Goal: Use online tool/utility: Utilize a website feature to perform a specific function

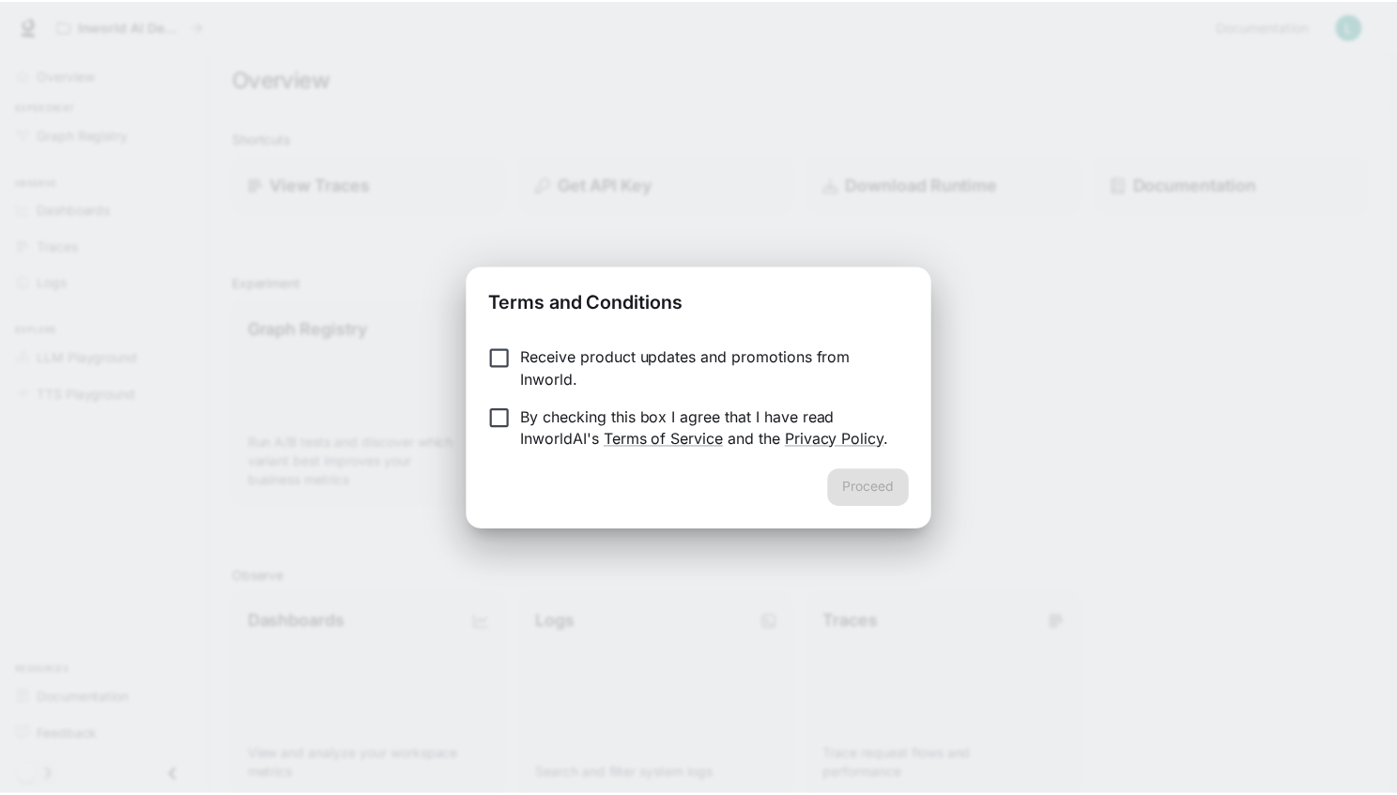
scroll to position [16, 8]
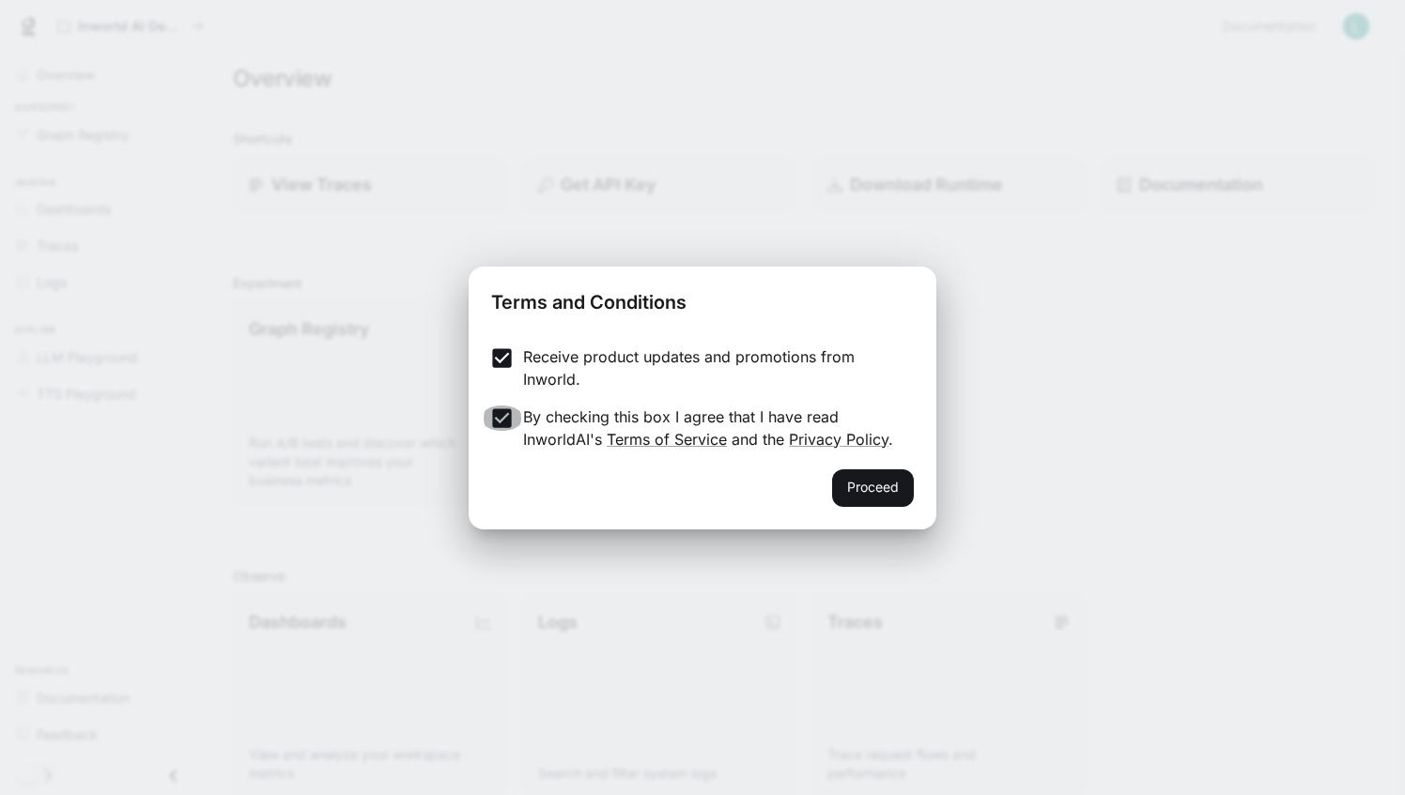
click at [872, 488] on button "Proceed" at bounding box center [873, 489] width 82 height 38
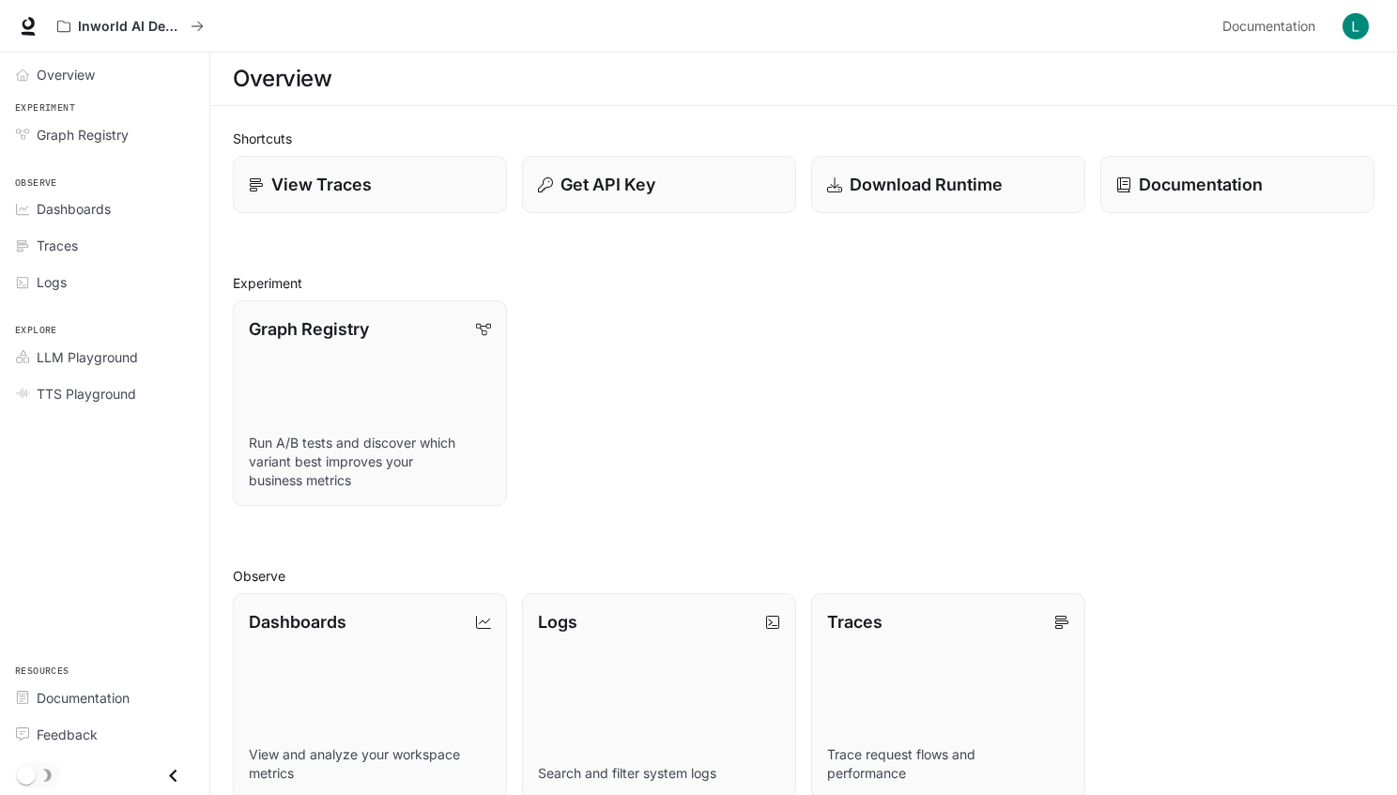
click at [925, 184] on p "Download Runtime" at bounding box center [926, 184] width 153 height 25
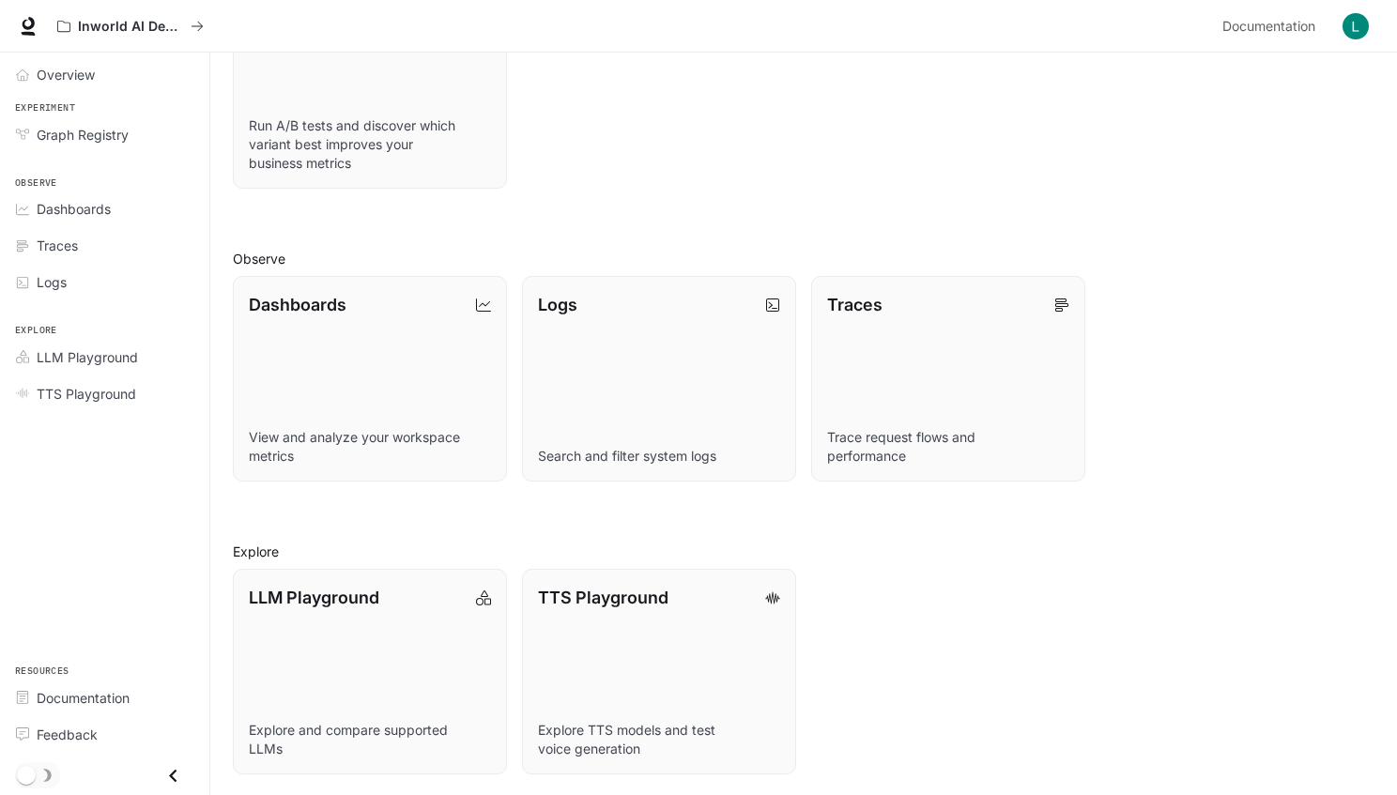
click at [603, 596] on p "TTS Playground" at bounding box center [603, 597] width 131 height 25
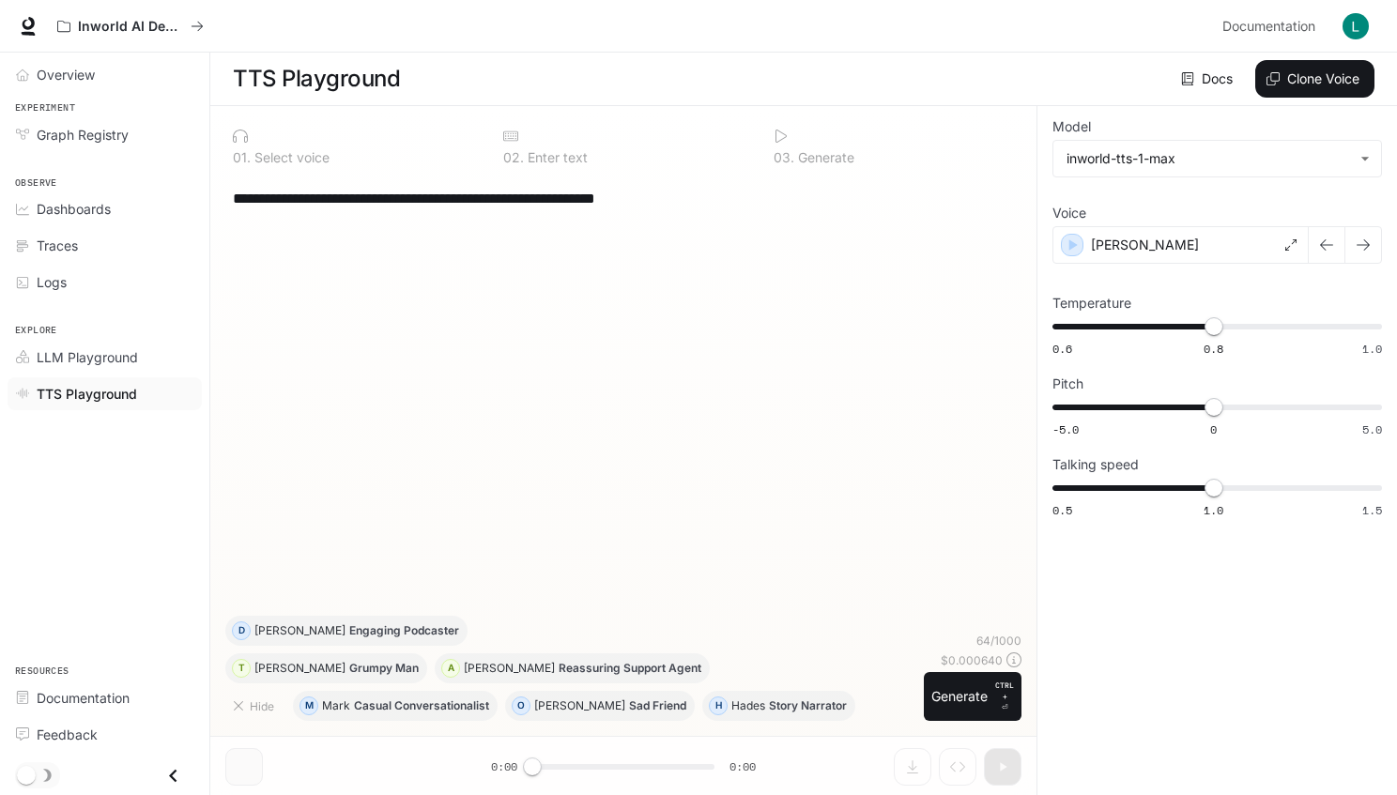
click at [441, 669] on div "A" at bounding box center [450, 668] width 19 height 19
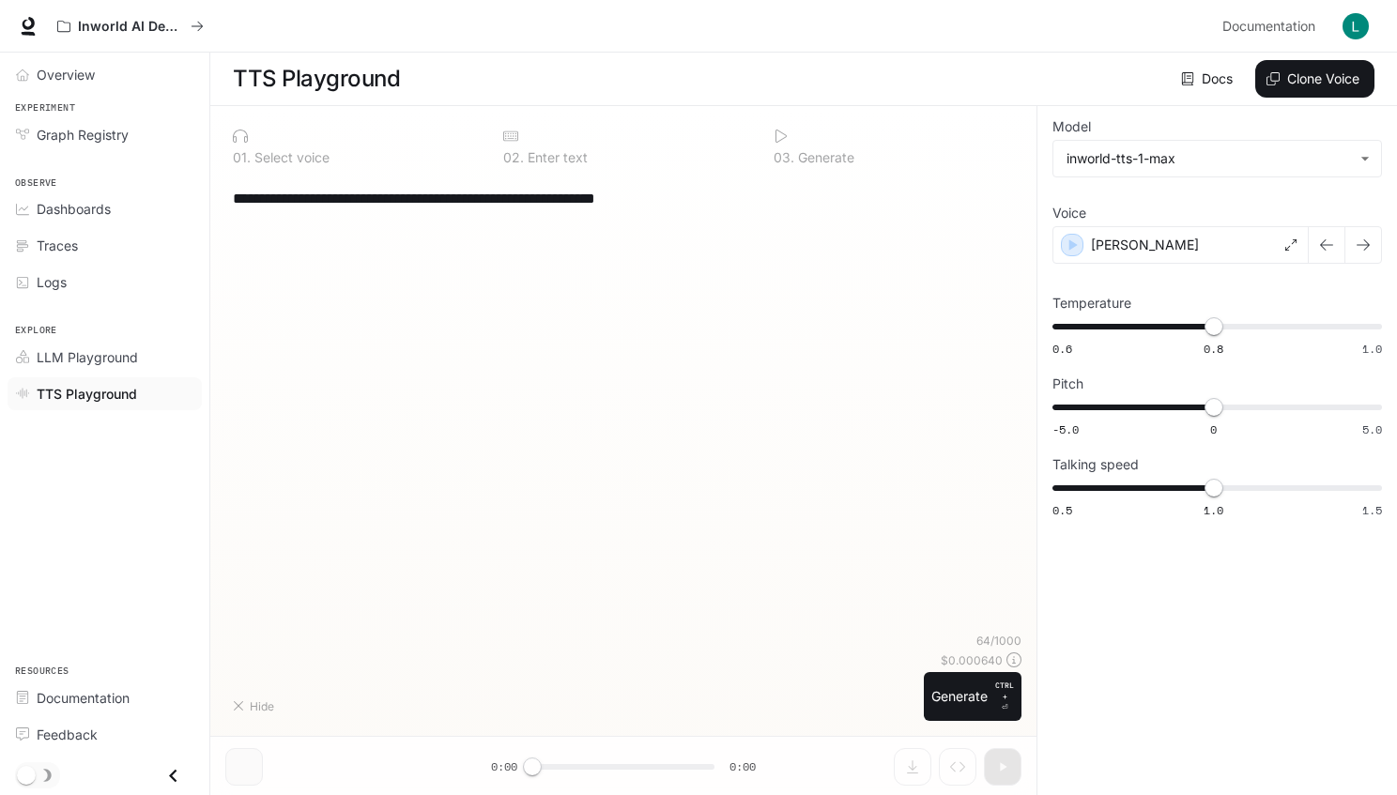
type textarea "**********"
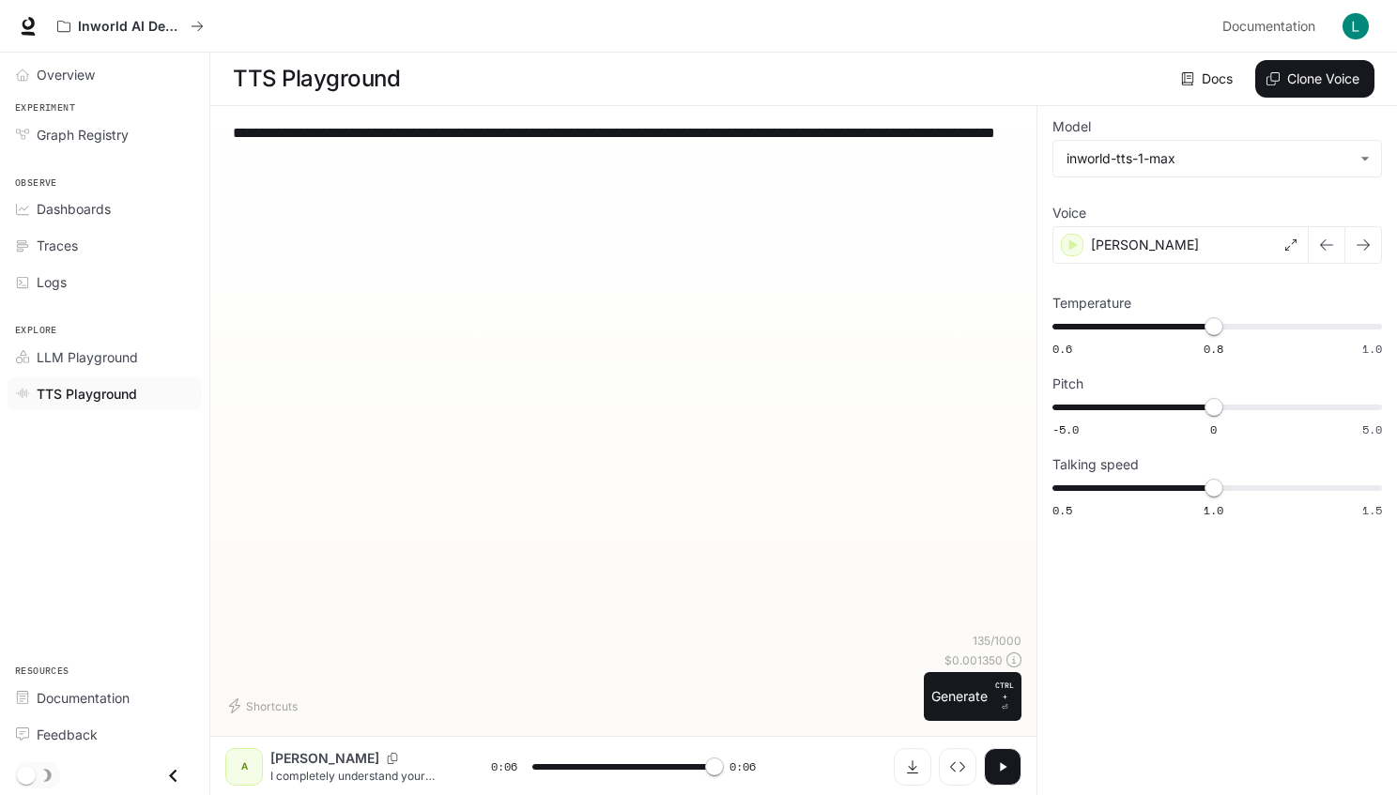
type input "*"
click at [1218, 158] on div "inworld-tts-1-max" at bounding box center [1218, 159] width 328 height 36
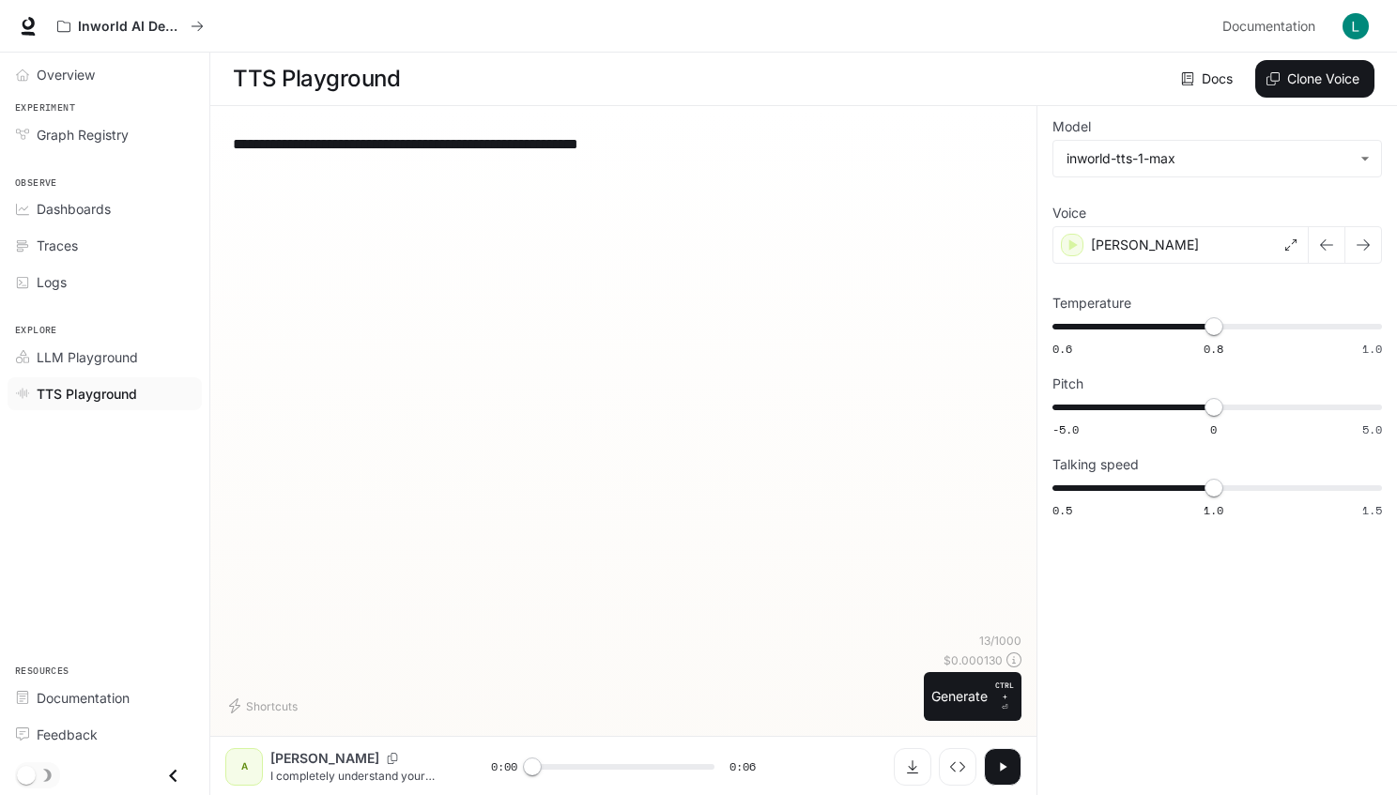
type textarea "**********"
click at [974, 696] on button "Generate CTRL + ⏎" at bounding box center [973, 696] width 98 height 49
click at [266, 705] on button "Shortcuts" at bounding box center [265, 706] width 80 height 30
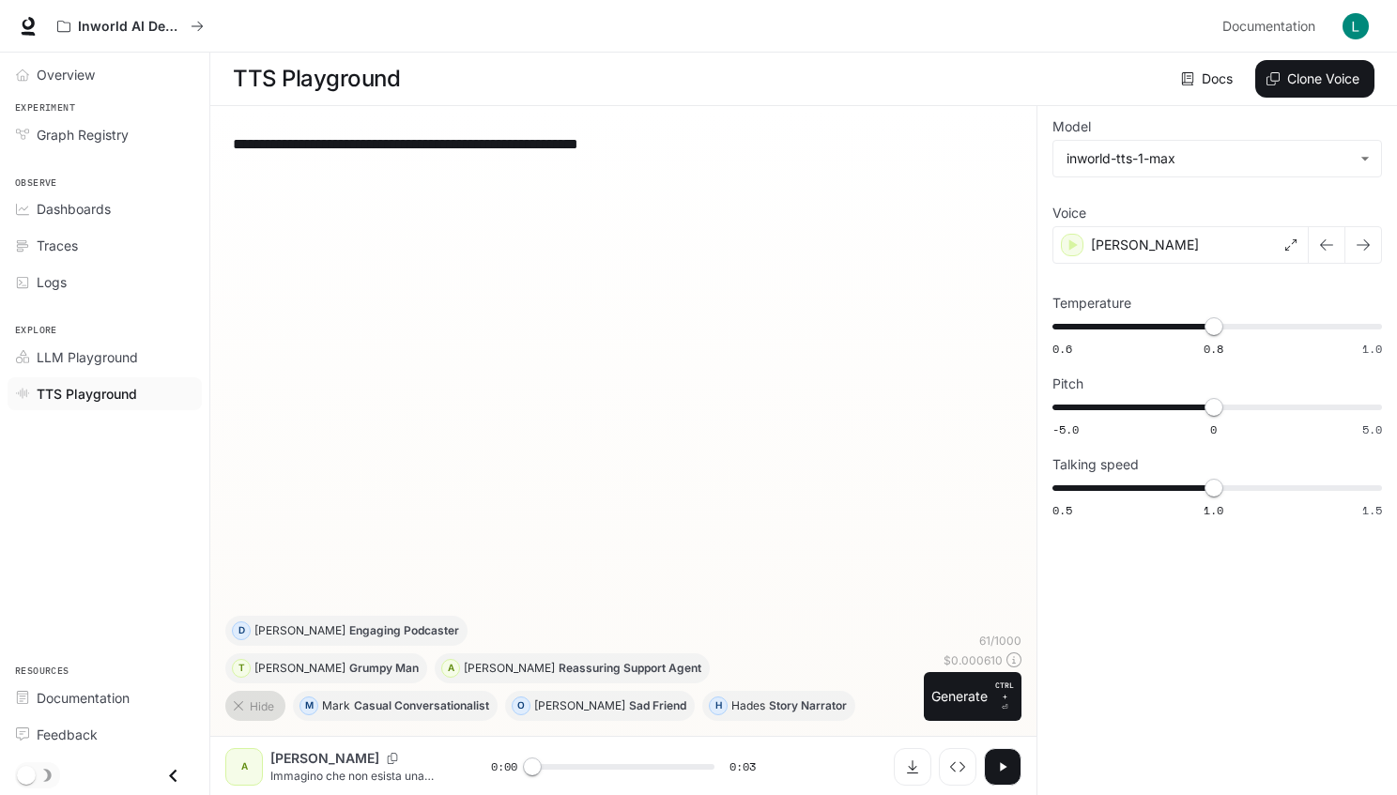
click at [1327, 244] on button "button" at bounding box center [1327, 245] width 38 height 38
type input "*"
click at [174, 777] on button "Close drawer" at bounding box center [173, 776] width 42 height 39
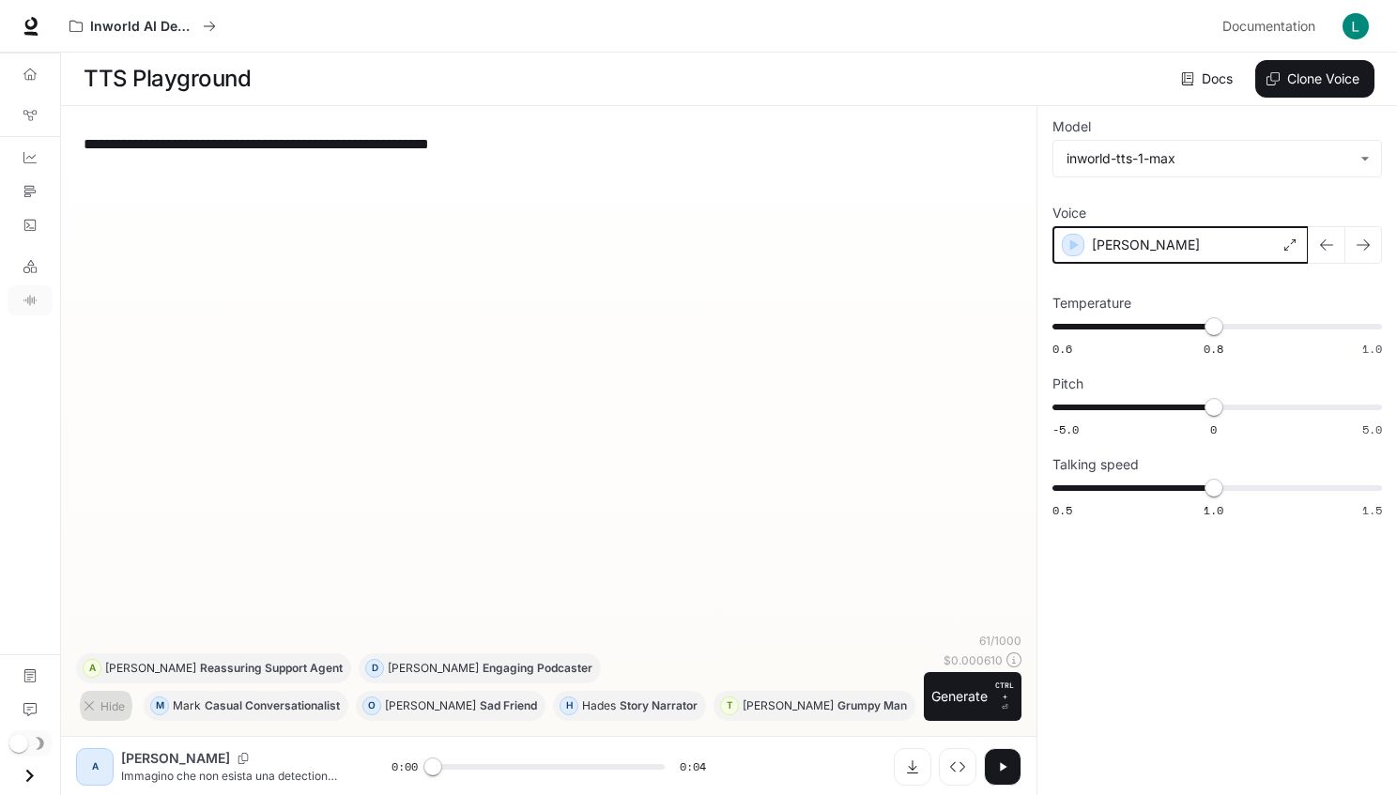
click at [1073, 244] on button "button" at bounding box center [1073, 245] width 23 height 23
click at [1327, 244] on button "button" at bounding box center [1327, 245] width 38 height 38
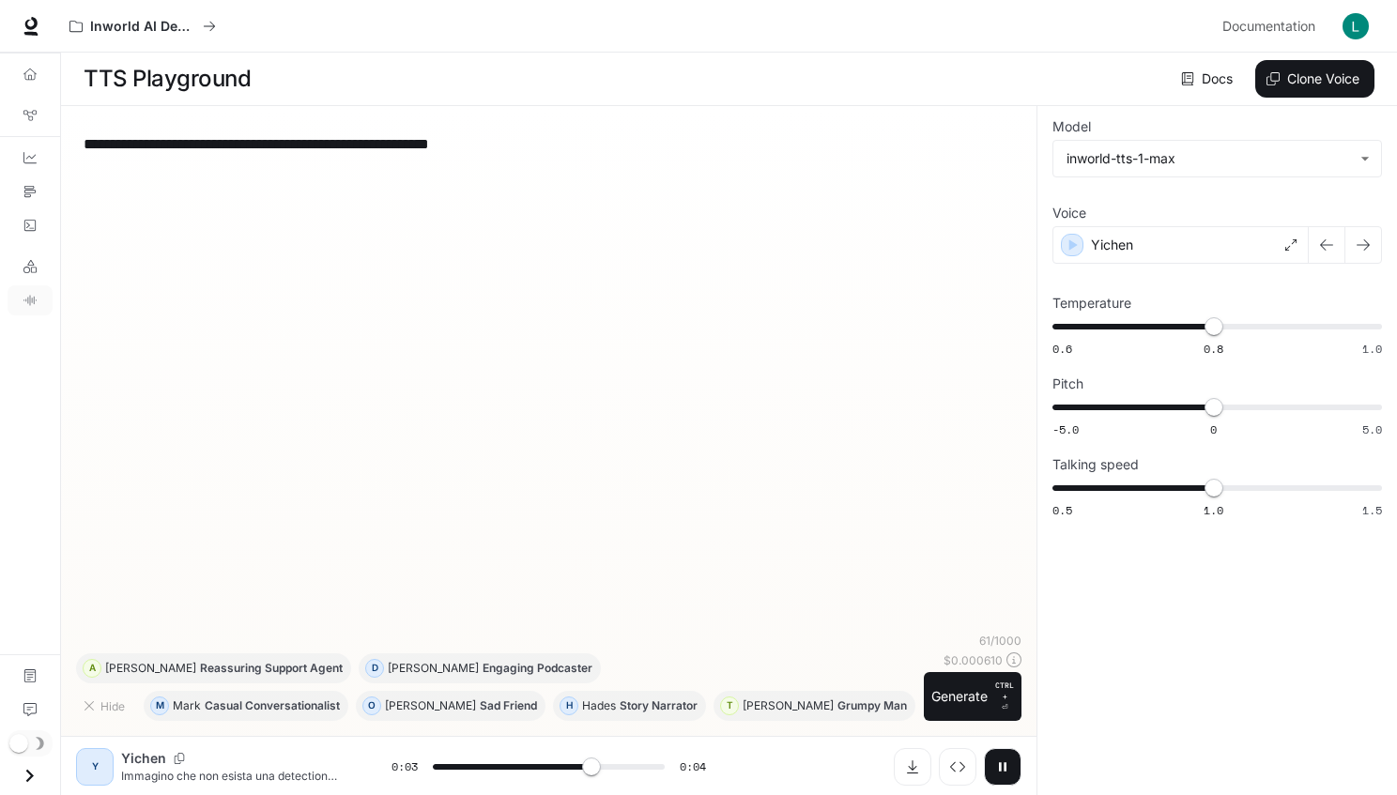
click at [1327, 244] on button "button" at bounding box center [1327, 245] width 38 height 38
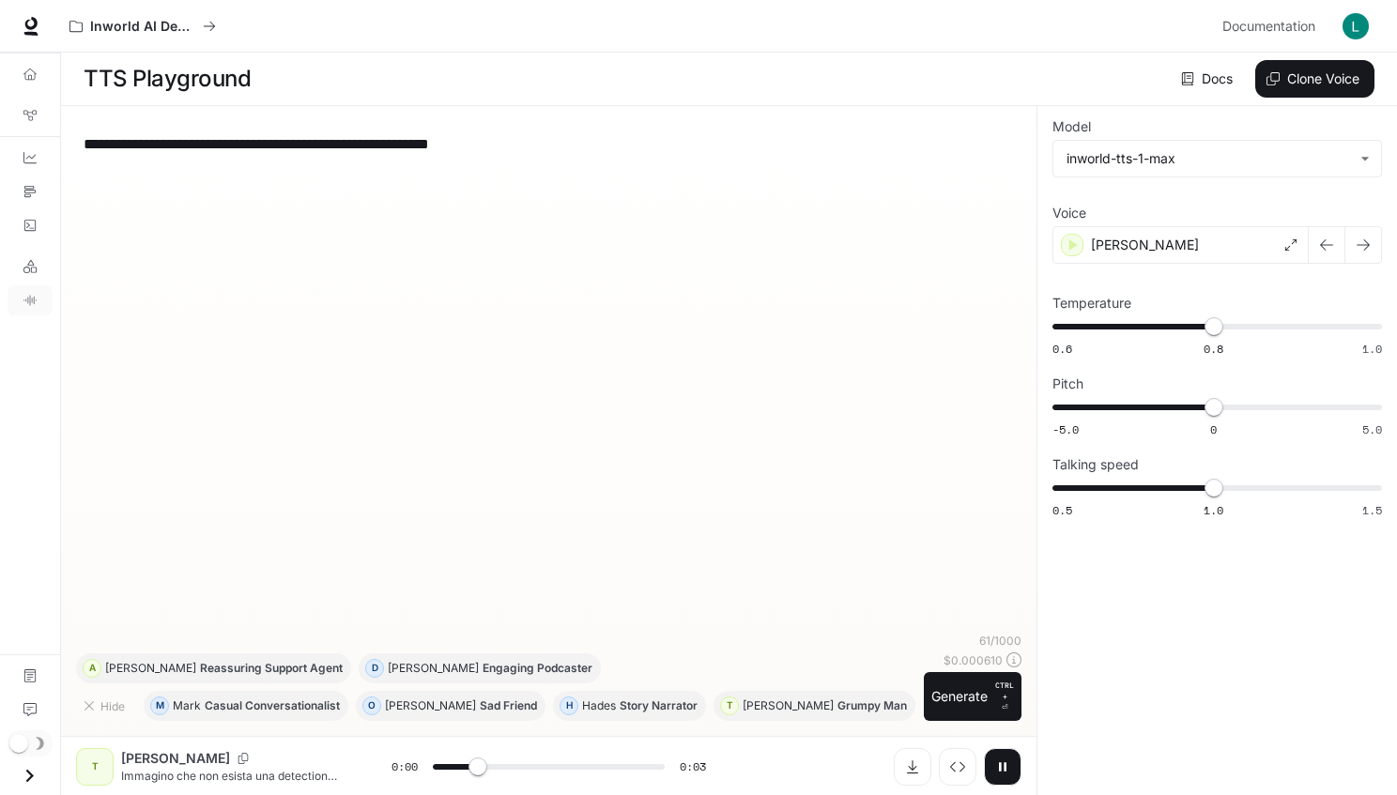
click at [1327, 244] on button "button" at bounding box center [1327, 245] width 38 height 38
click at [1121, 244] on p "[PERSON_NAME]" at bounding box center [1145, 245] width 108 height 19
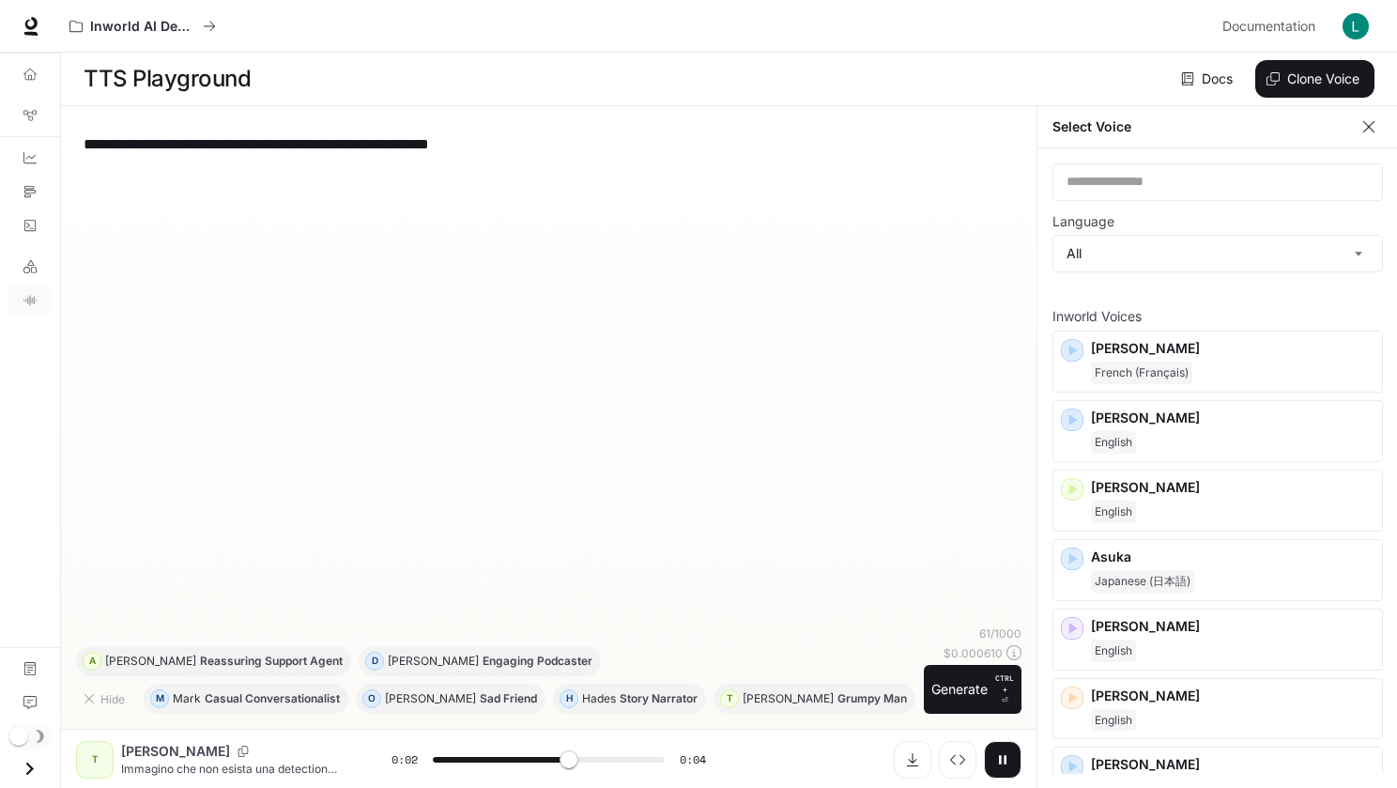
click at [1327, 244] on button "button" at bounding box center [1327, 245] width 38 height 38
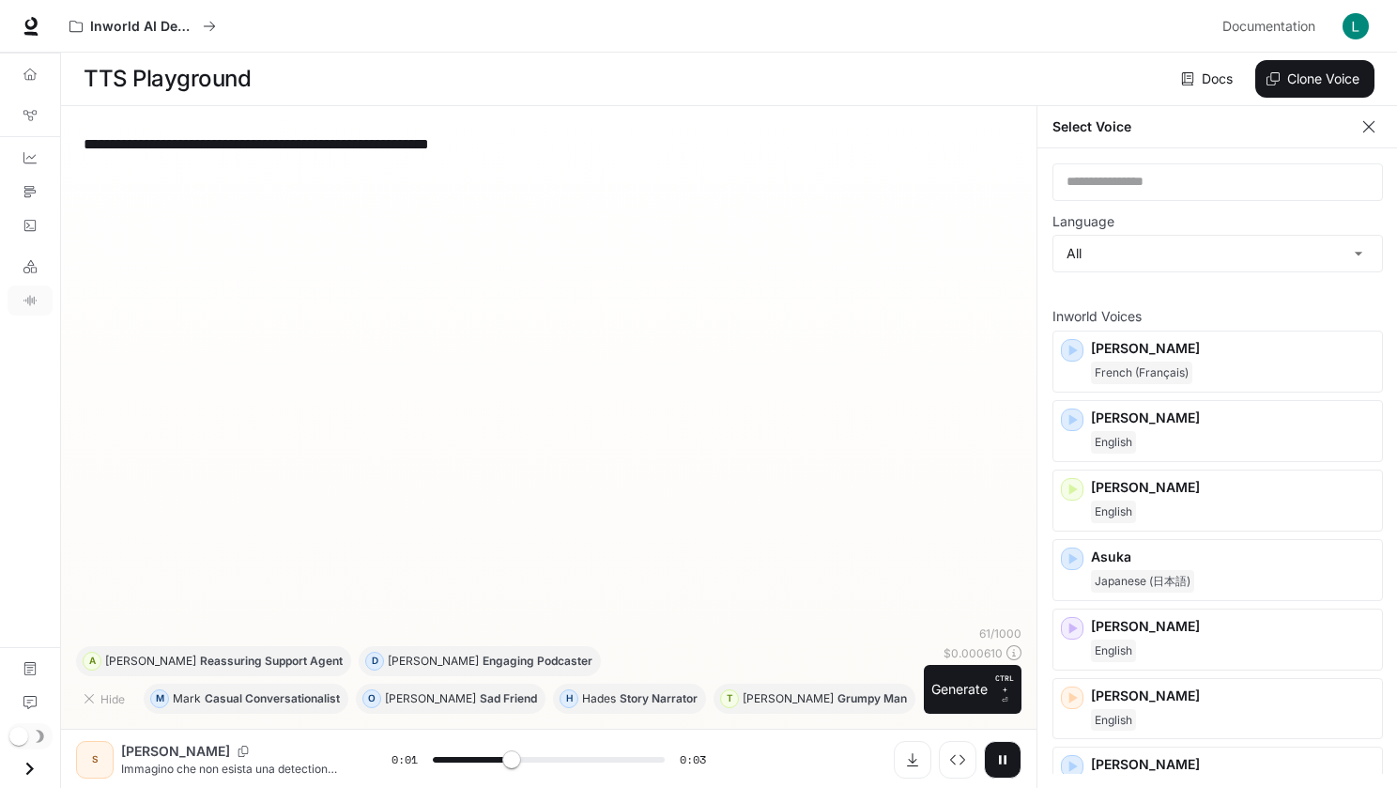
click at [1327, 244] on button "button" at bounding box center [1327, 245] width 38 height 38
click at [1218, 216] on label "Voice" at bounding box center [1218, 217] width 330 height 19
click at [1364, 244] on button "button" at bounding box center [1364, 245] width 38 height 38
click at [1327, 244] on button "button" at bounding box center [1327, 245] width 38 height 38
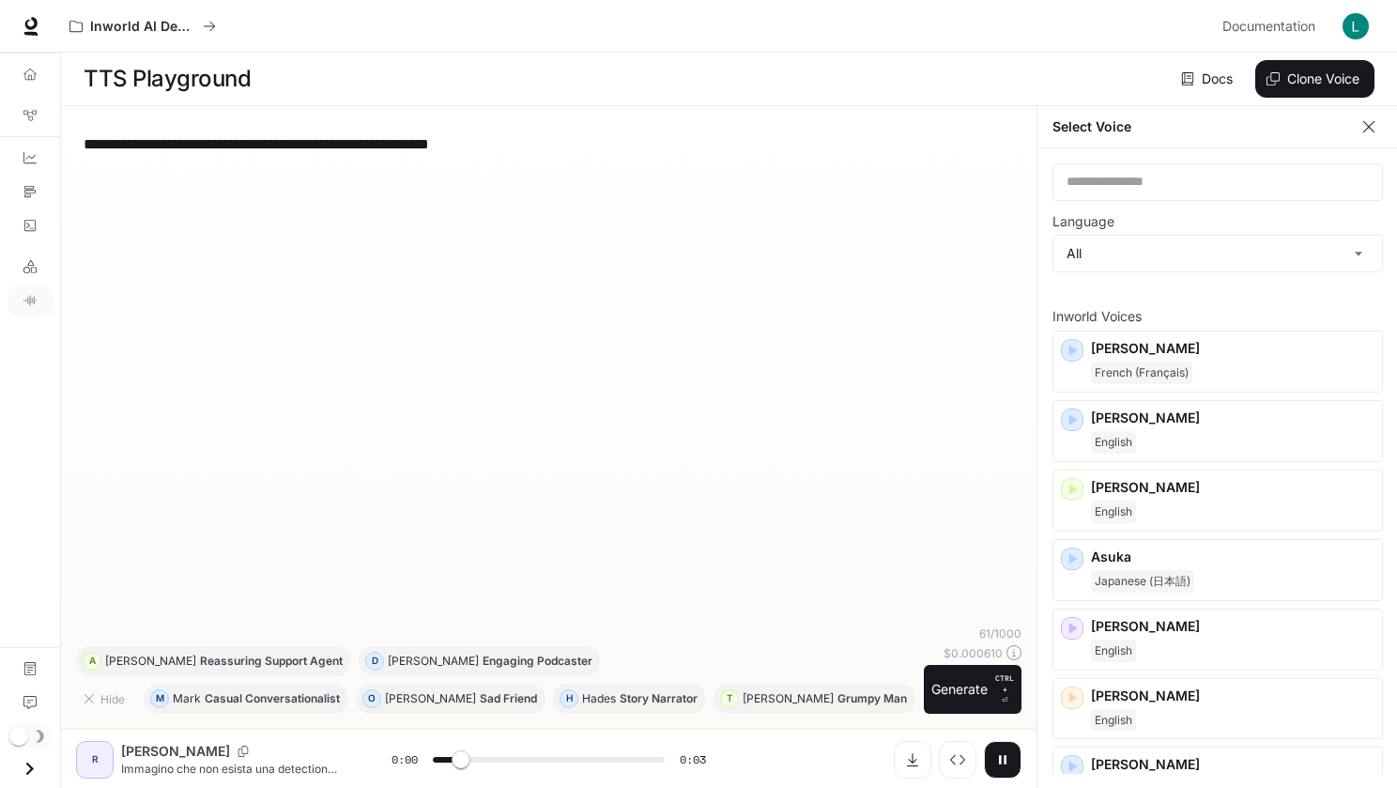
click at [1327, 244] on button "button" at bounding box center [1327, 245] width 38 height 38
type input "*"
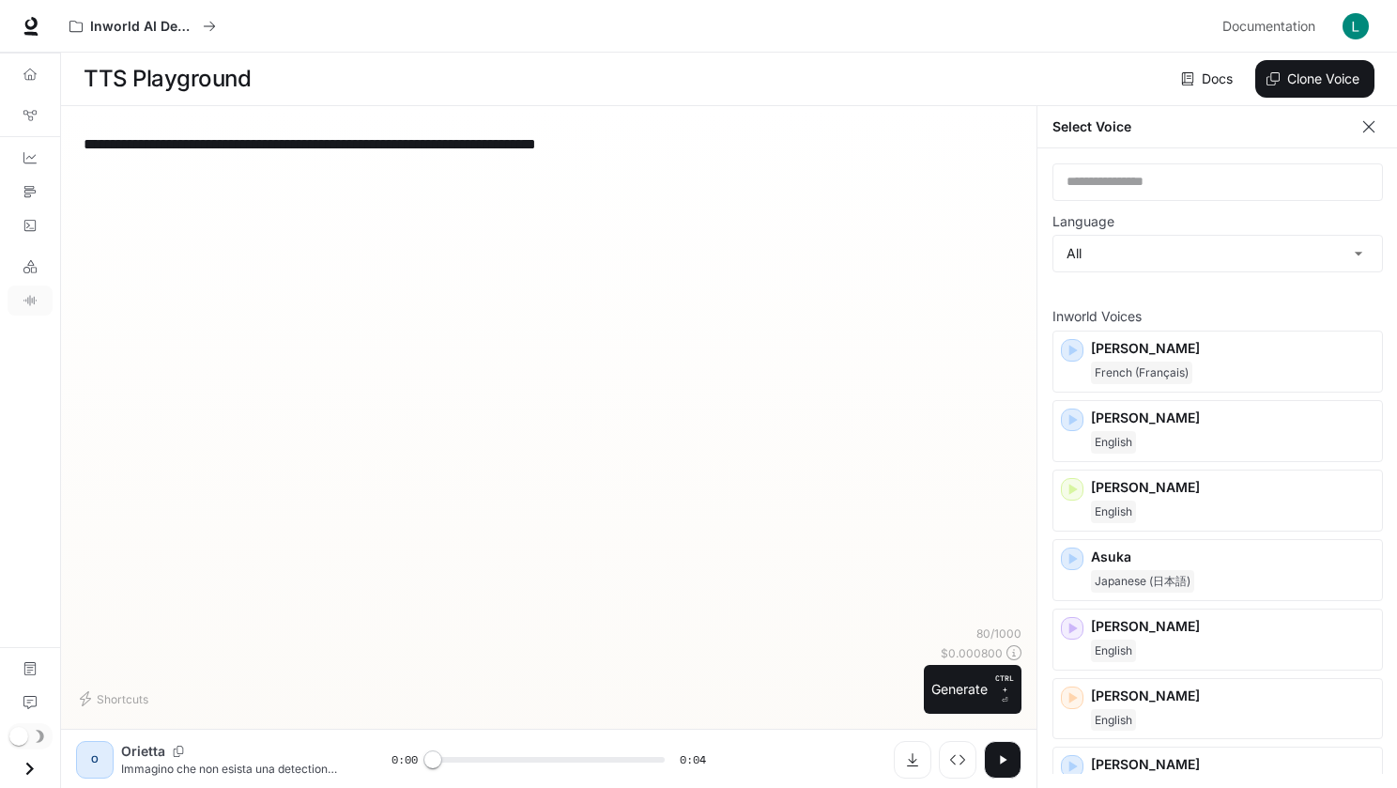
type textarea "**********"
click at [974, 696] on button "Generate CTRL + ⏎" at bounding box center [973, 689] width 98 height 49
type input "*"
type textarea "**********"
click at [974, 696] on button "Generate CTRL + ⏎" at bounding box center [973, 689] width 98 height 49
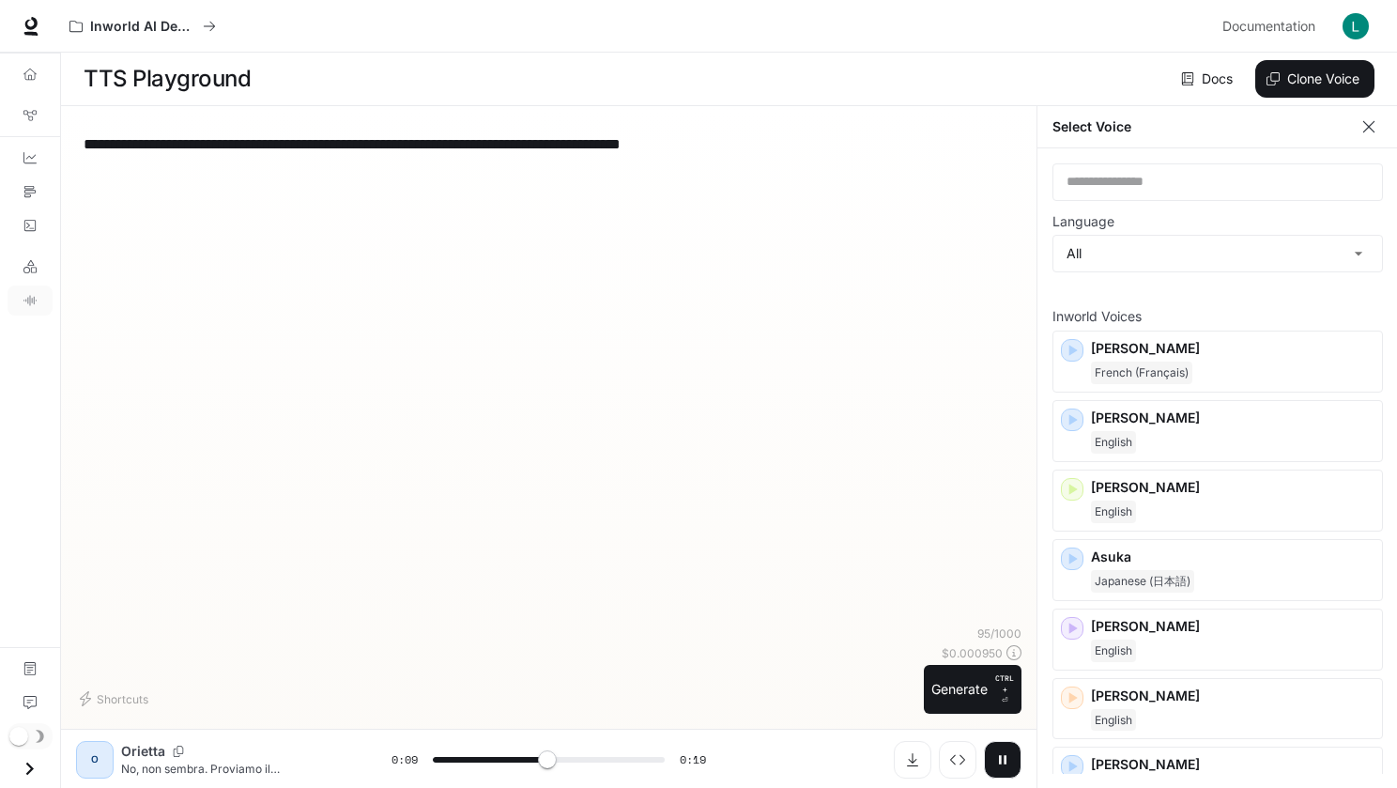
type input "***"
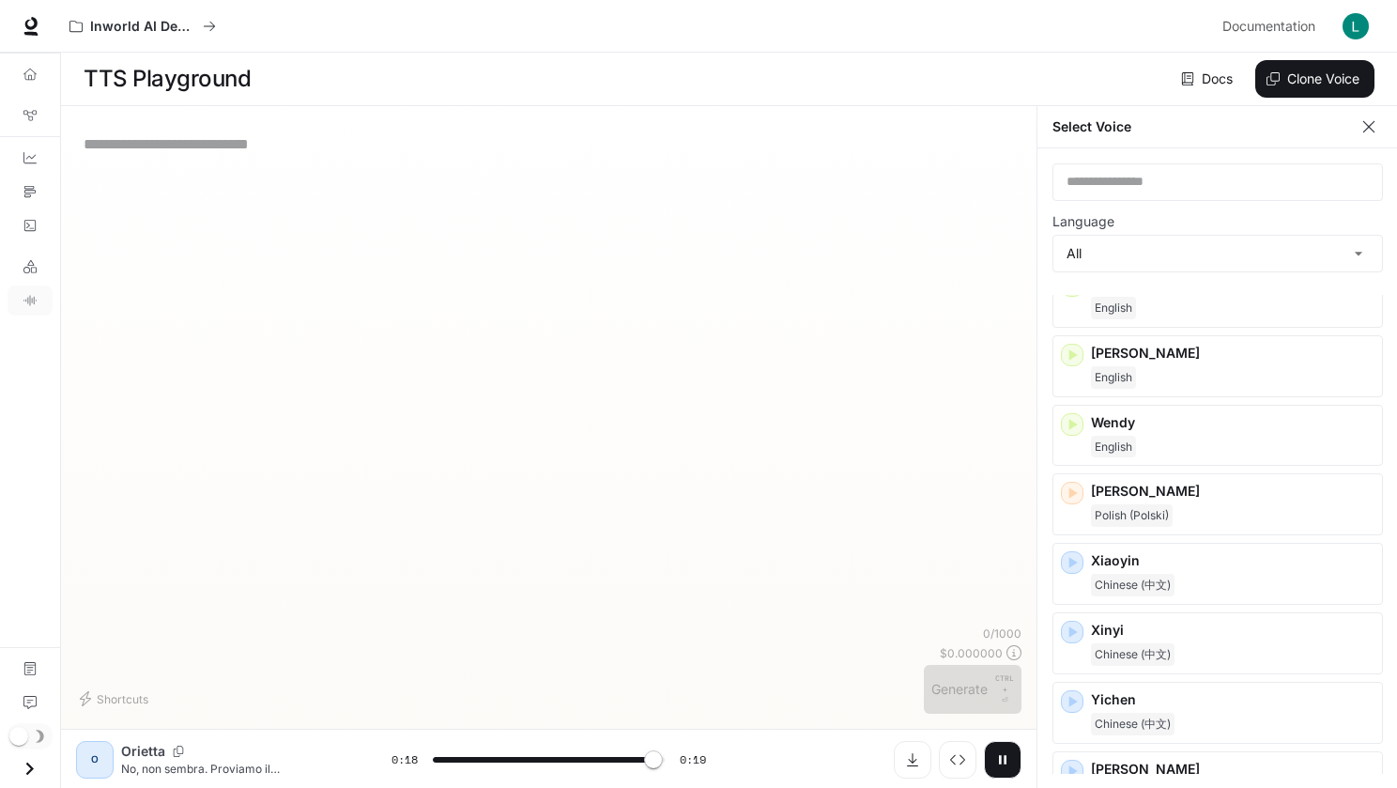
scroll to position [2712, 0]
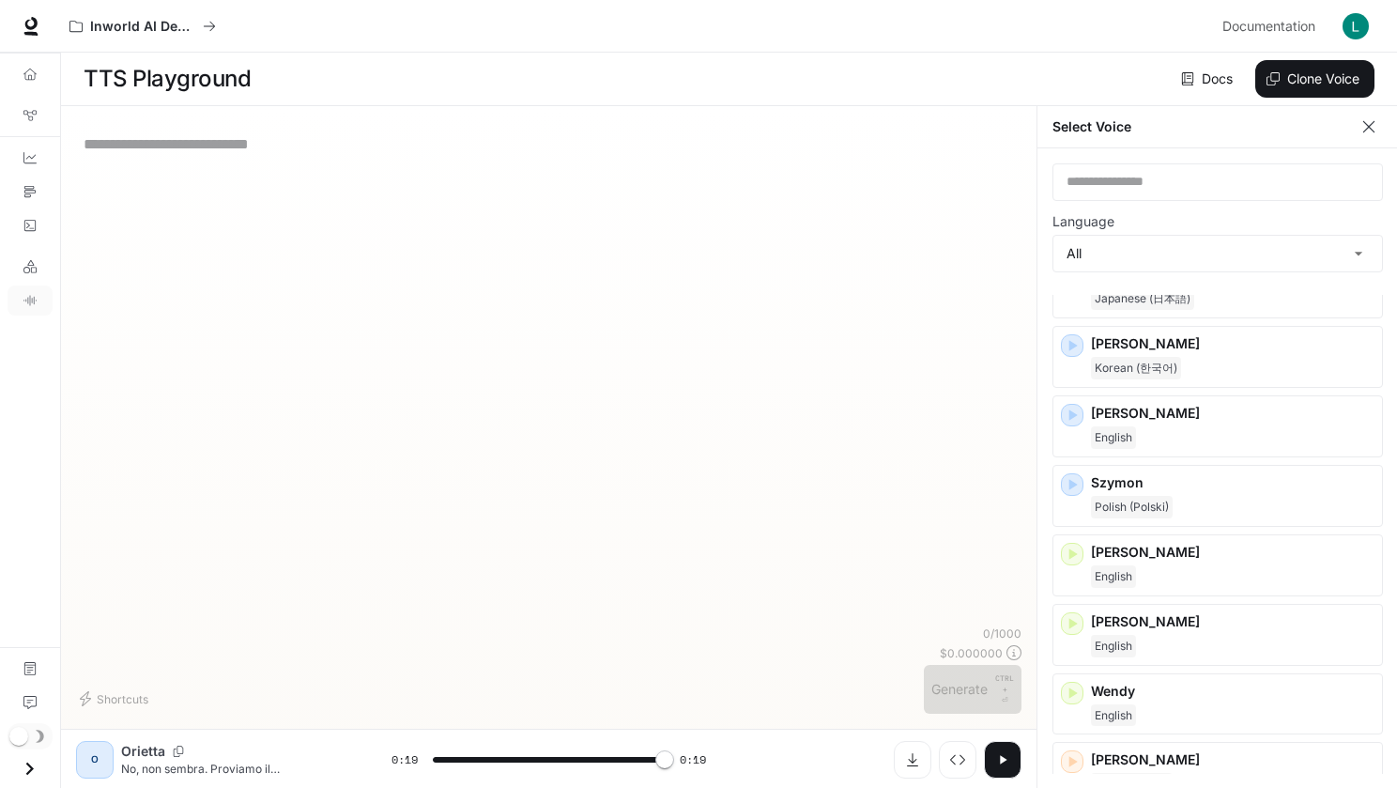
type input "*"
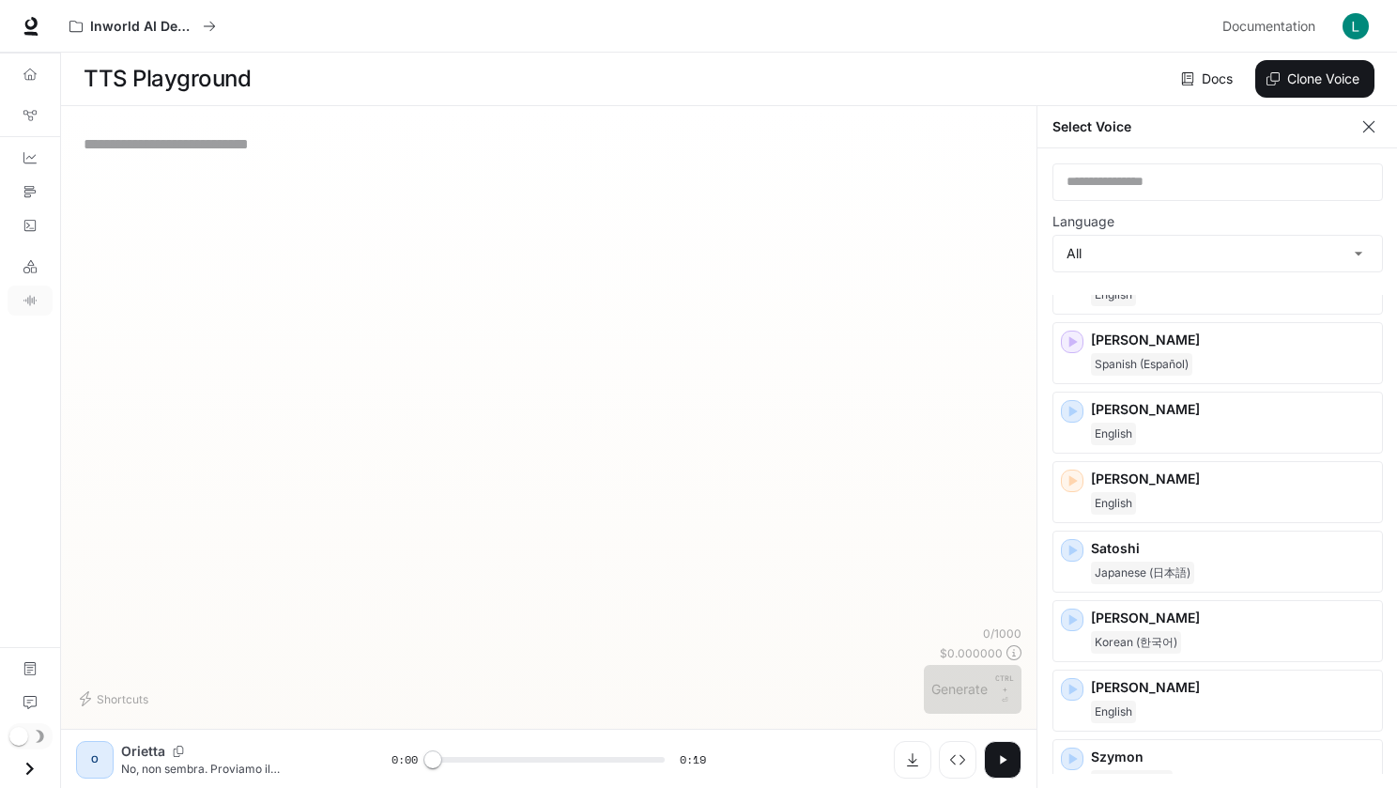
scroll to position [2162, 0]
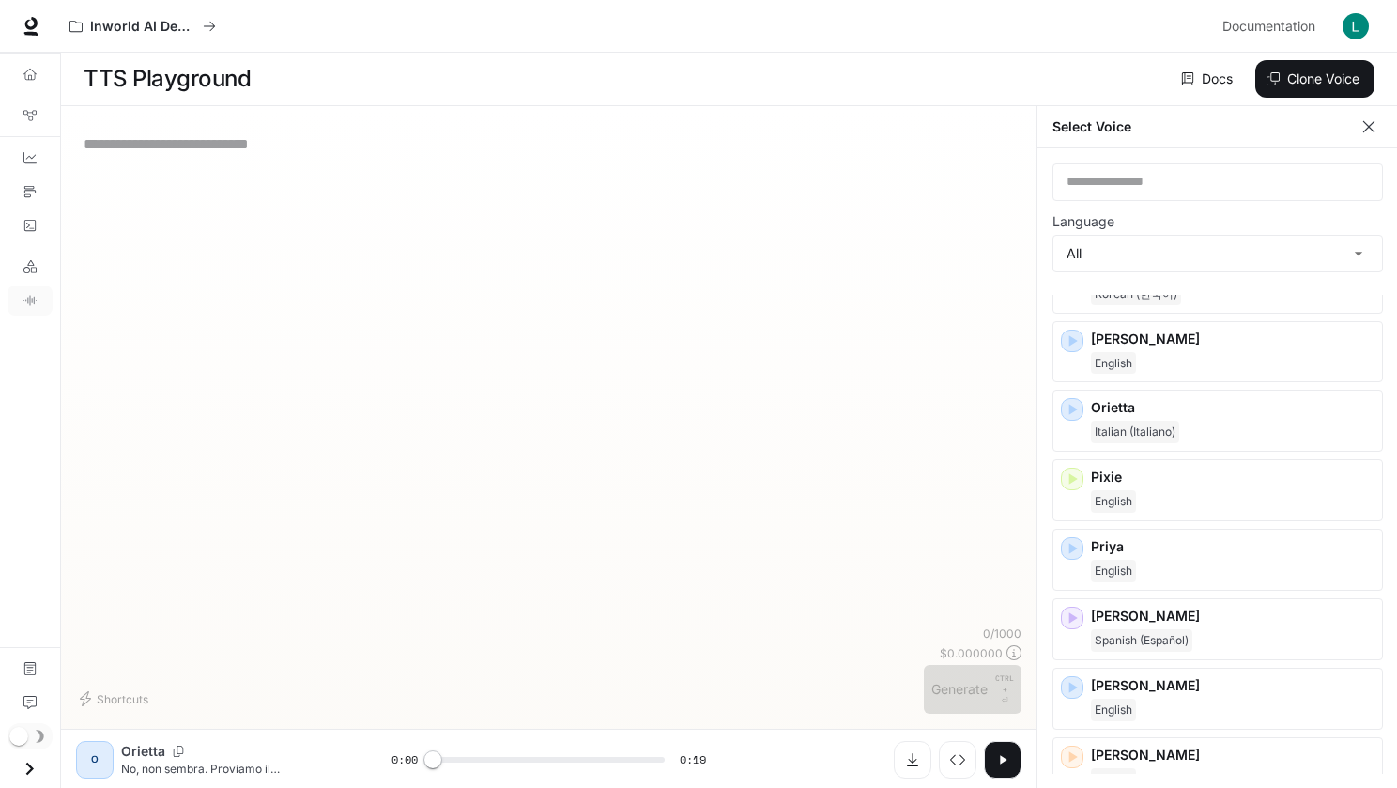
click at [1218, 253] on div "All" at bounding box center [1218, 254] width 329 height 36
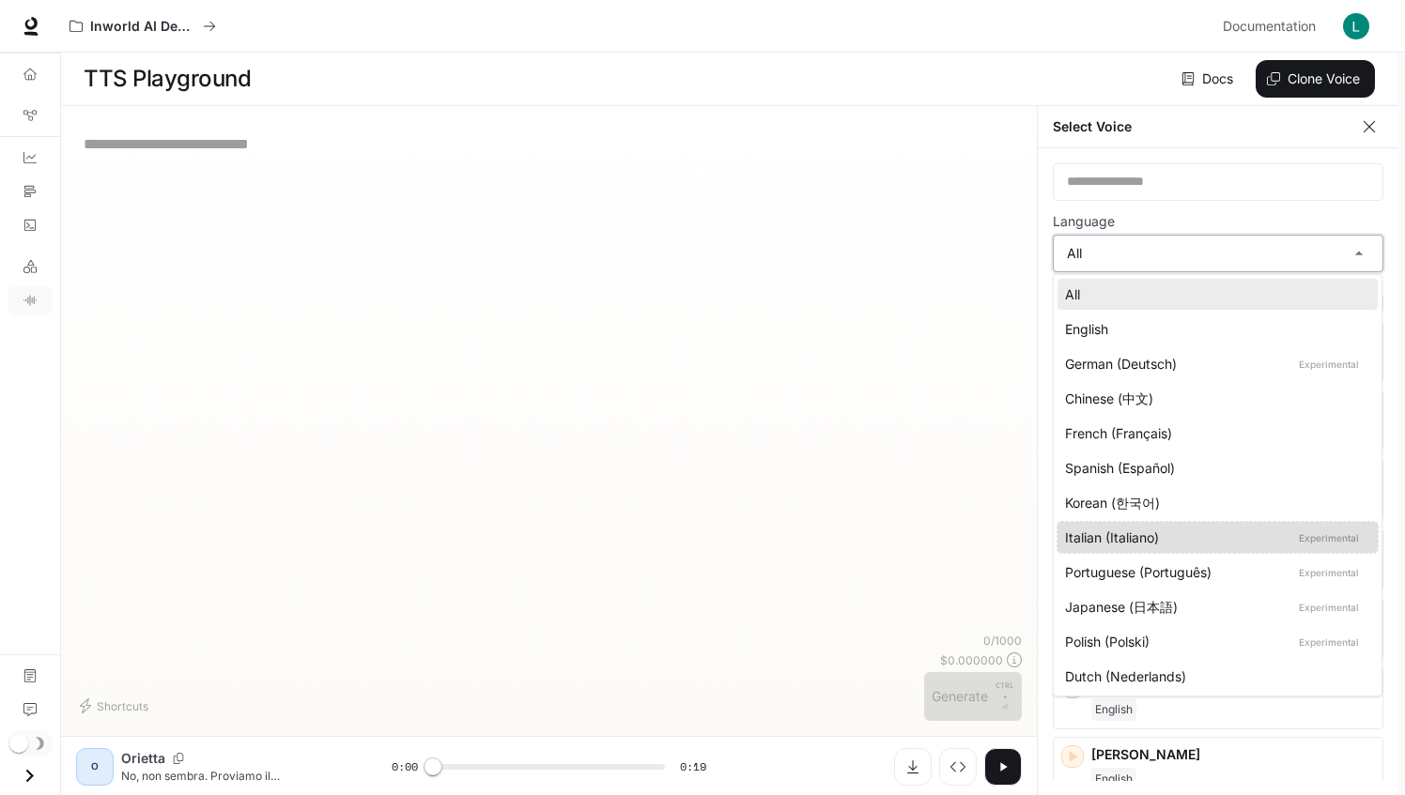
type input "*****"
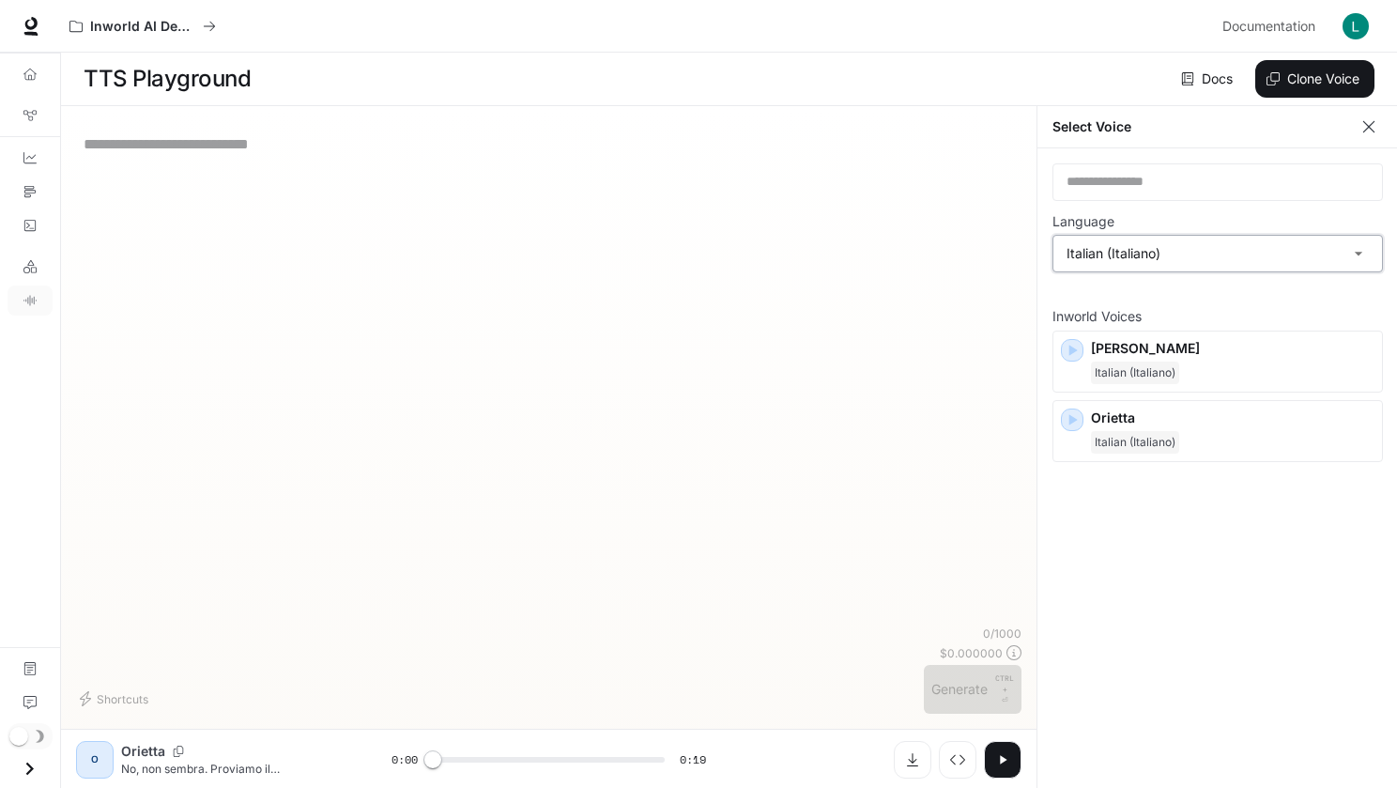
scroll to position [8, 0]
click at [1072, 410] on button "button" at bounding box center [1072, 419] width 23 height 23
click at [699, 390] on body "**********" at bounding box center [698, 393] width 1397 height 789
click at [1072, 341] on button "button" at bounding box center [1072, 349] width 23 height 23
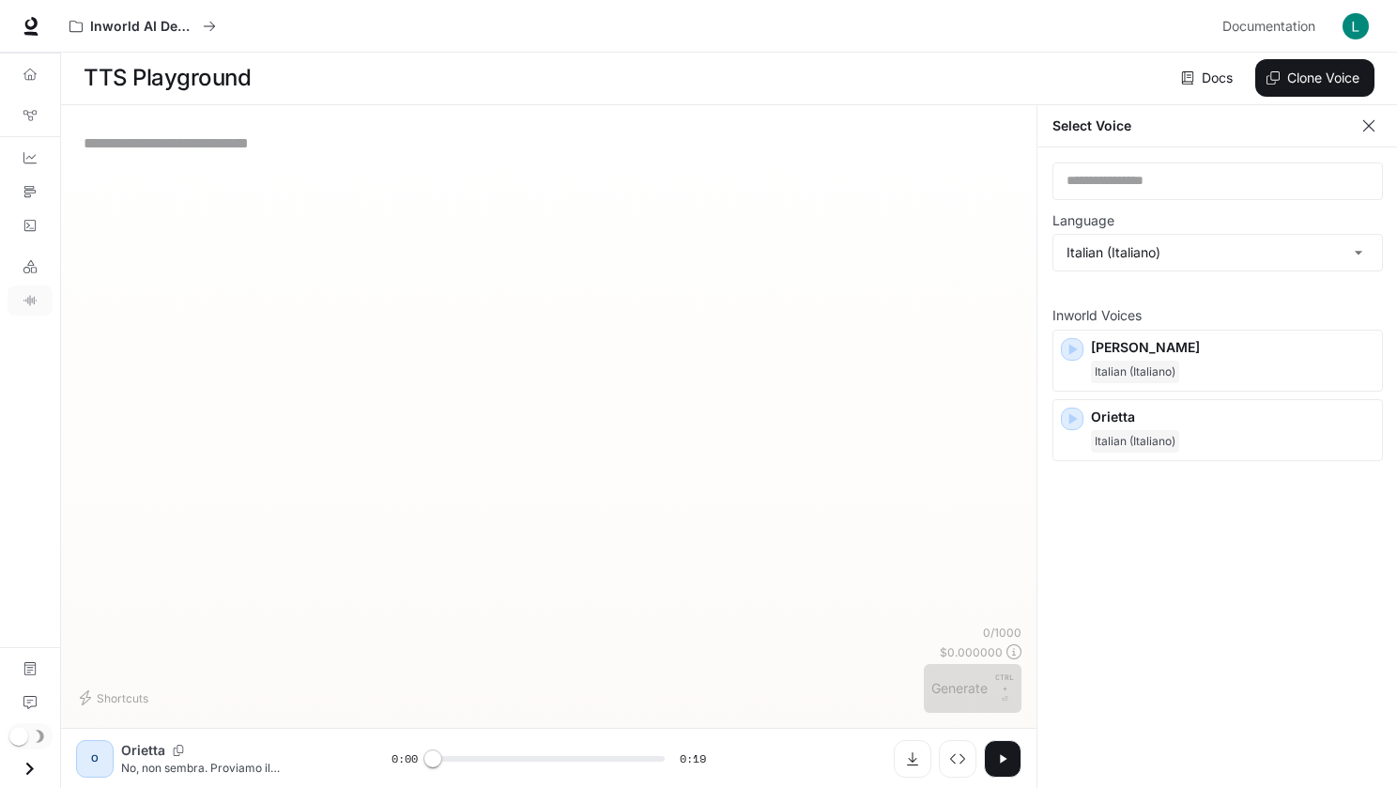
click at [1232, 339] on p "[PERSON_NAME]" at bounding box center [1233, 347] width 284 height 19
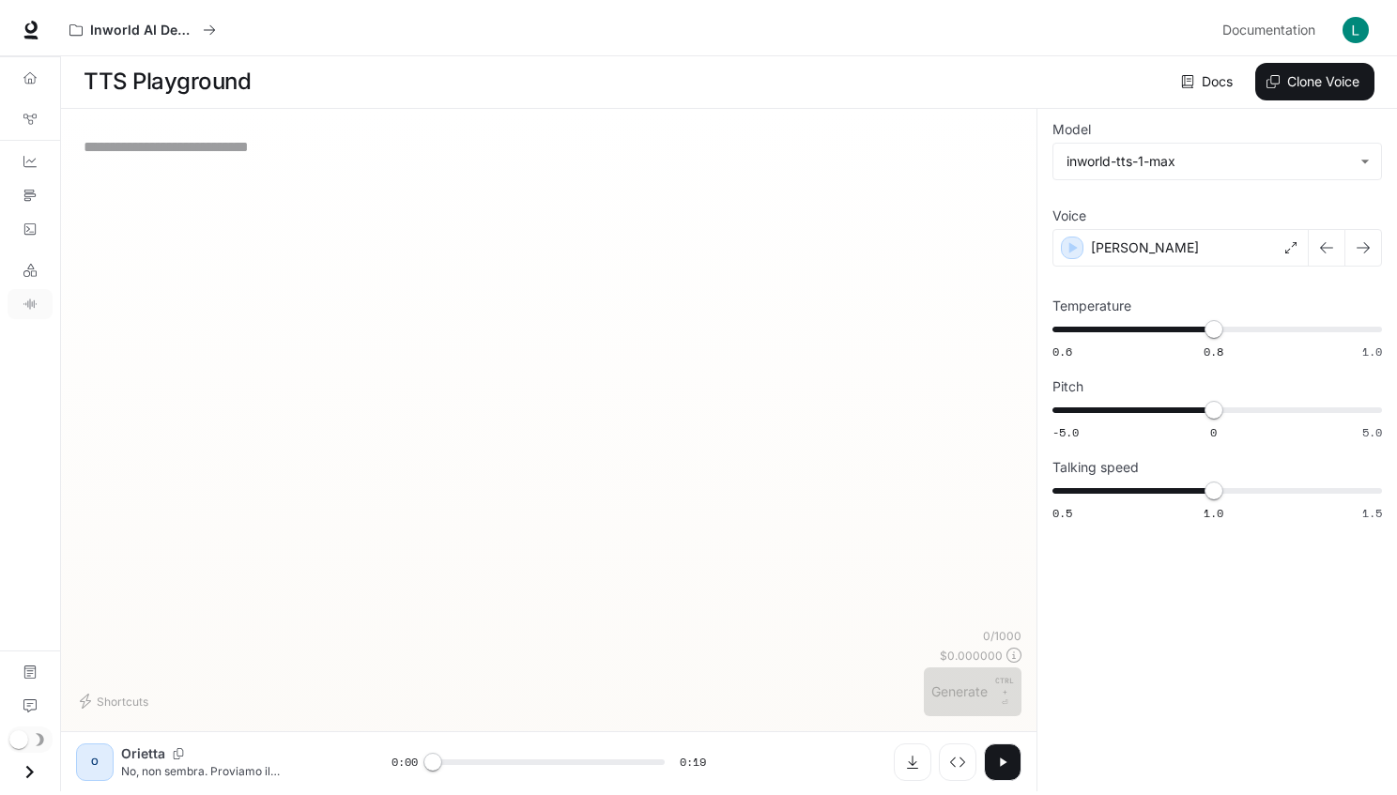
scroll to position [0, 0]
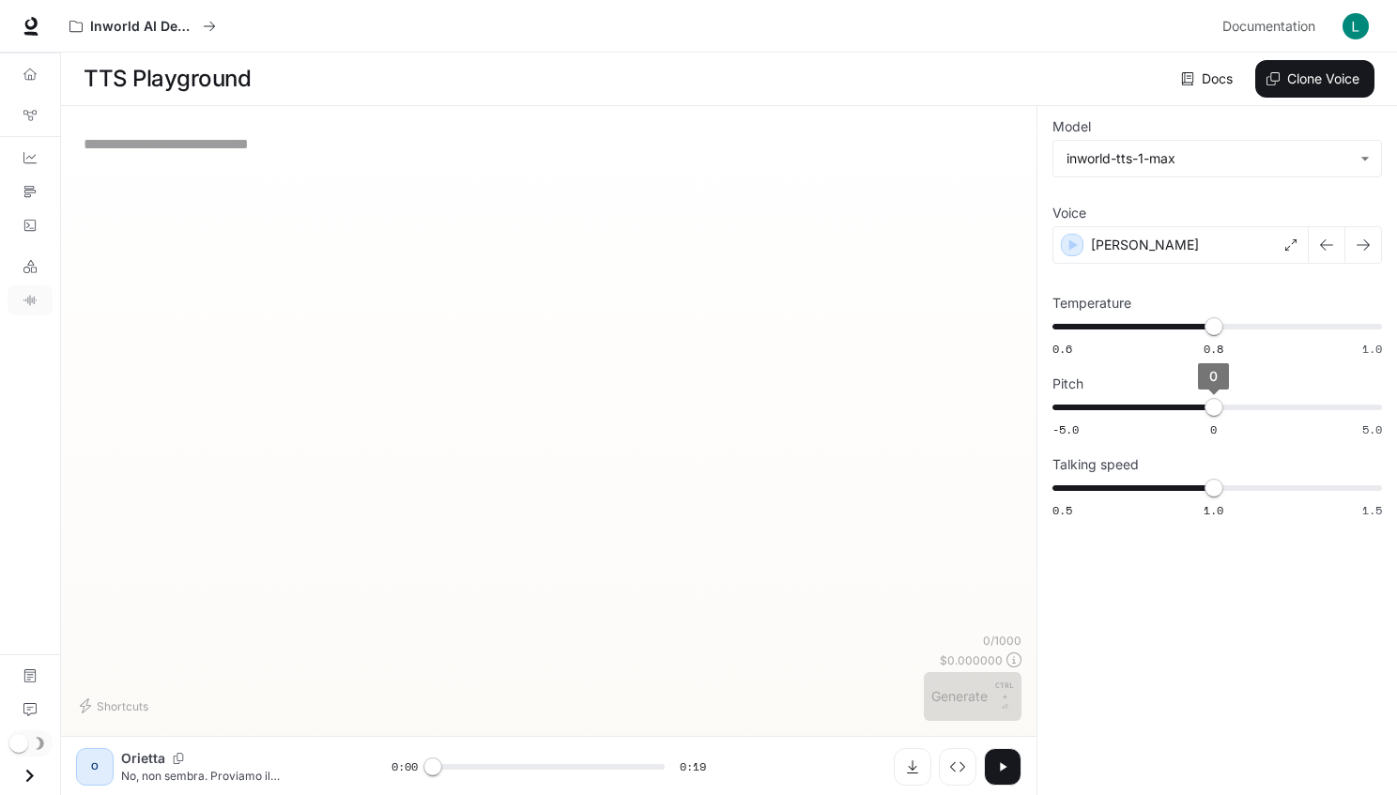
type input "*"
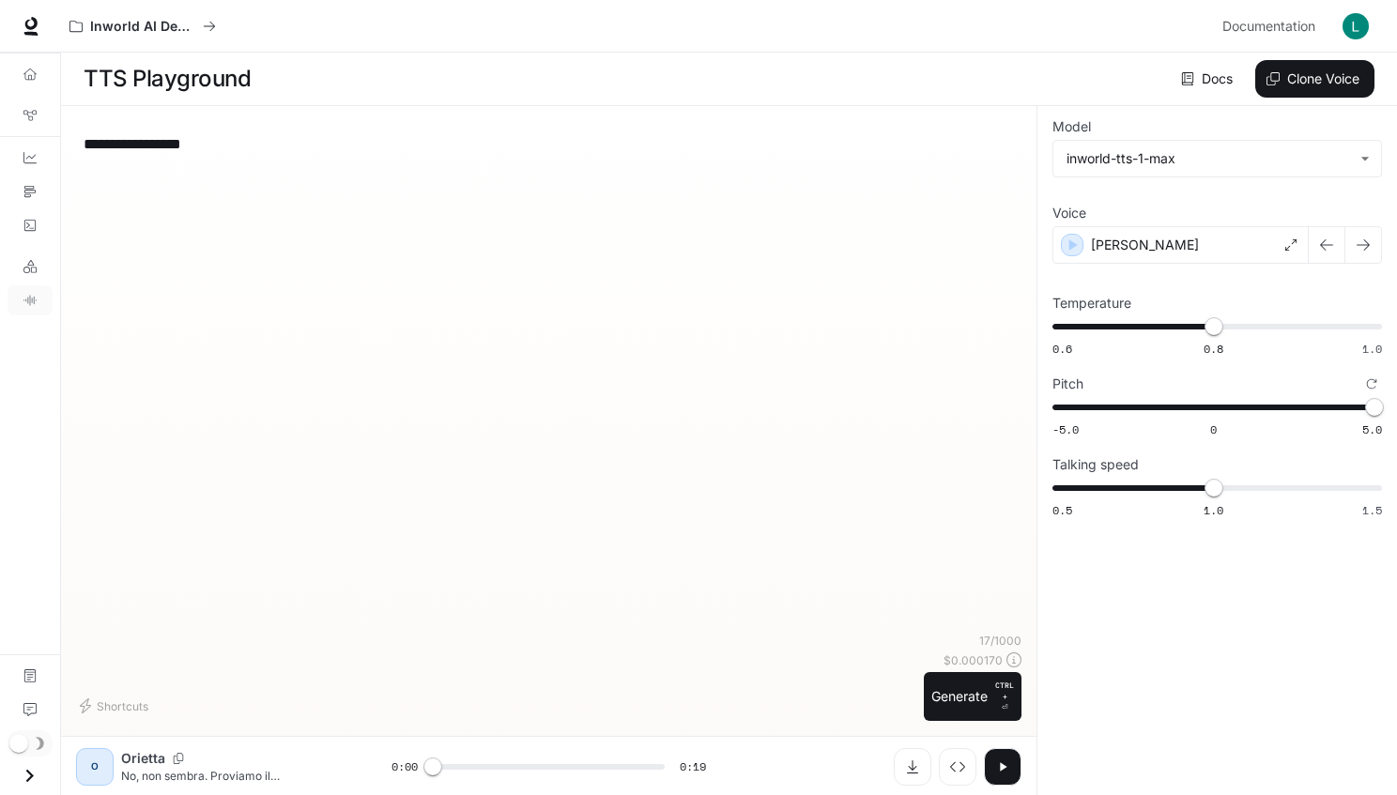
type textarea "**********"
click at [974, 696] on button "Generate CTRL + ⏎" at bounding box center [973, 696] width 98 height 49
type input "*"
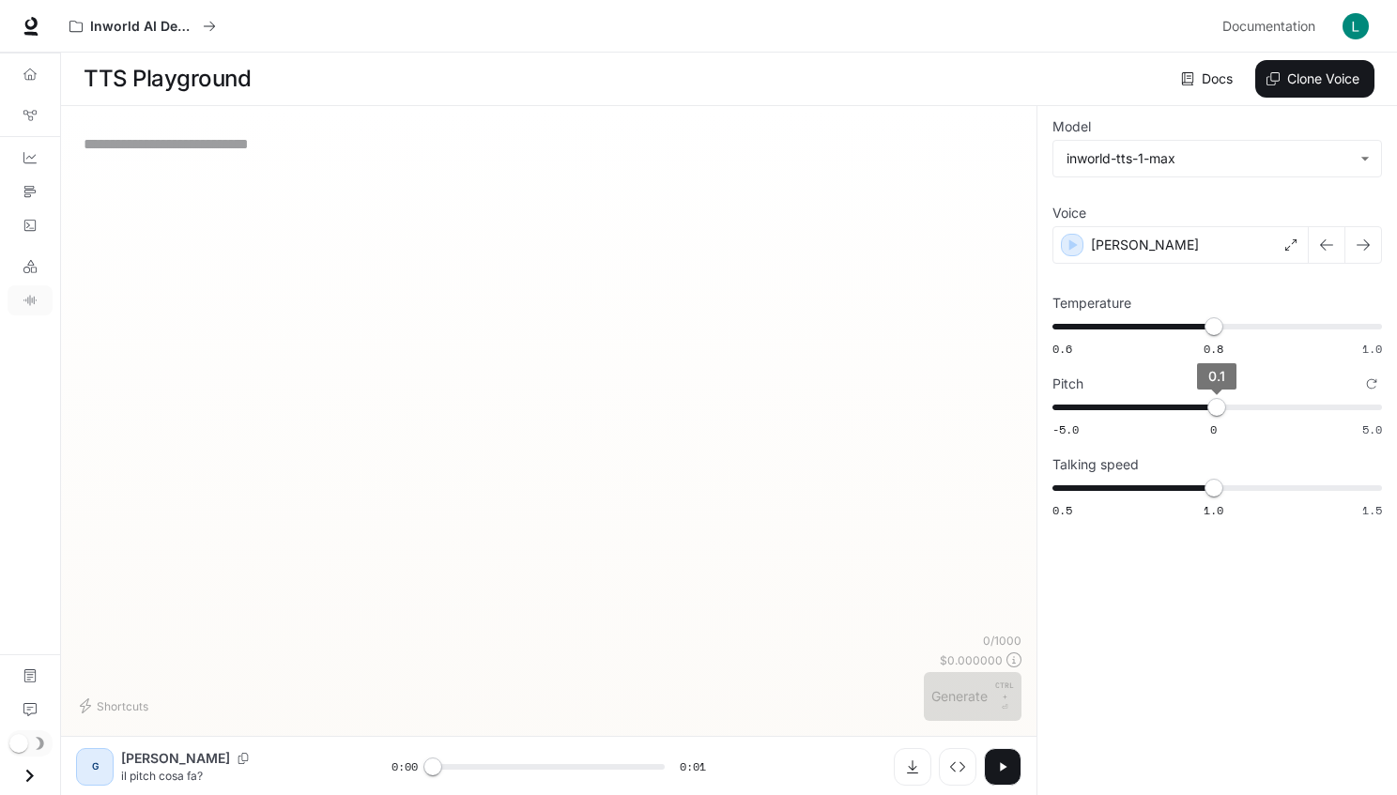
type input "*"
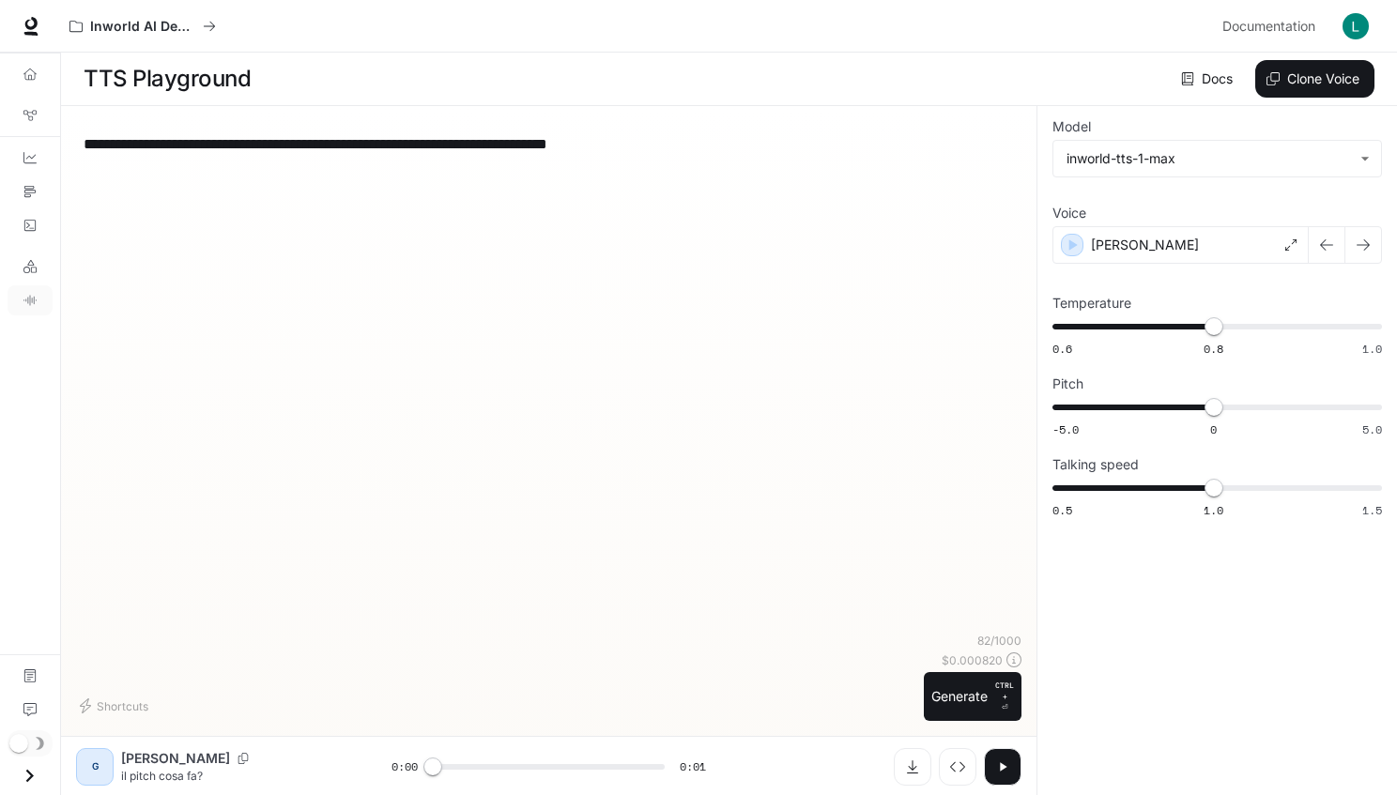
type textarea "**********"
click at [974, 697] on button "Generate CTRL + ⏎" at bounding box center [973, 696] width 98 height 49
type input "*"
click at [1218, 159] on div "inworld-tts-1-max" at bounding box center [1218, 159] width 328 height 36
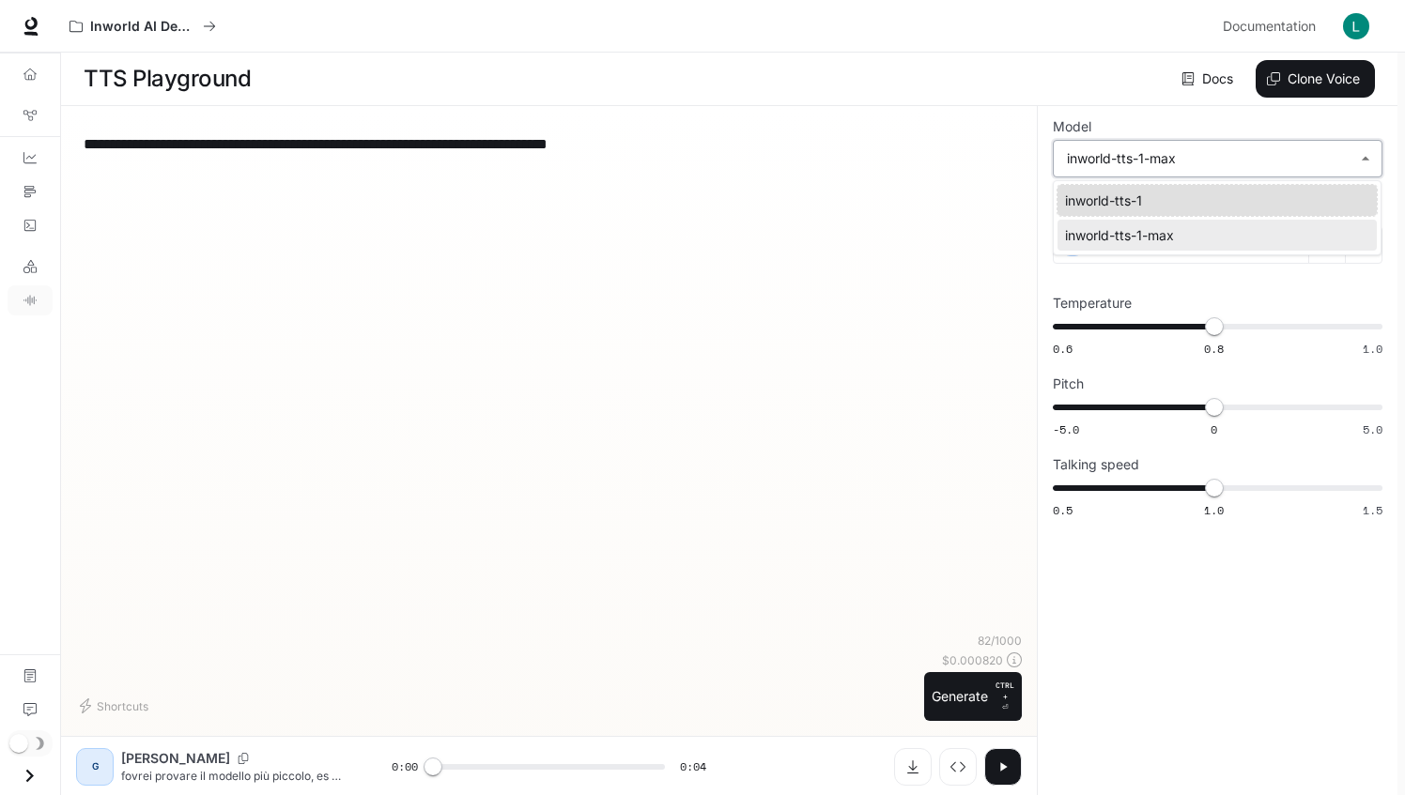
type input "**********"
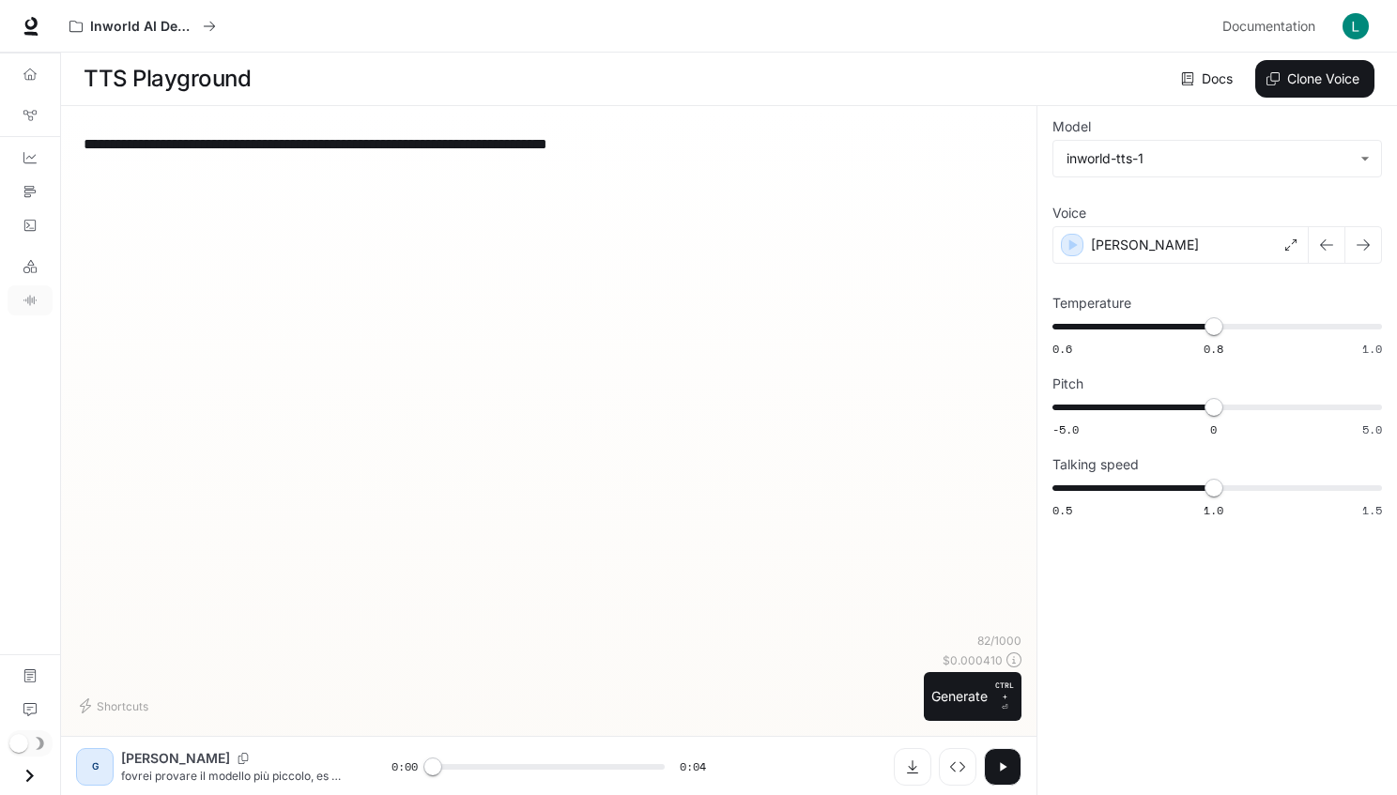
click at [974, 697] on button "Generate CTRL + ⏎" at bounding box center [973, 696] width 98 height 49
type input "*"
type textarea "**********"
click at [974, 697] on button "Generate CTRL + ⏎" at bounding box center [973, 696] width 98 height 49
type input "*"
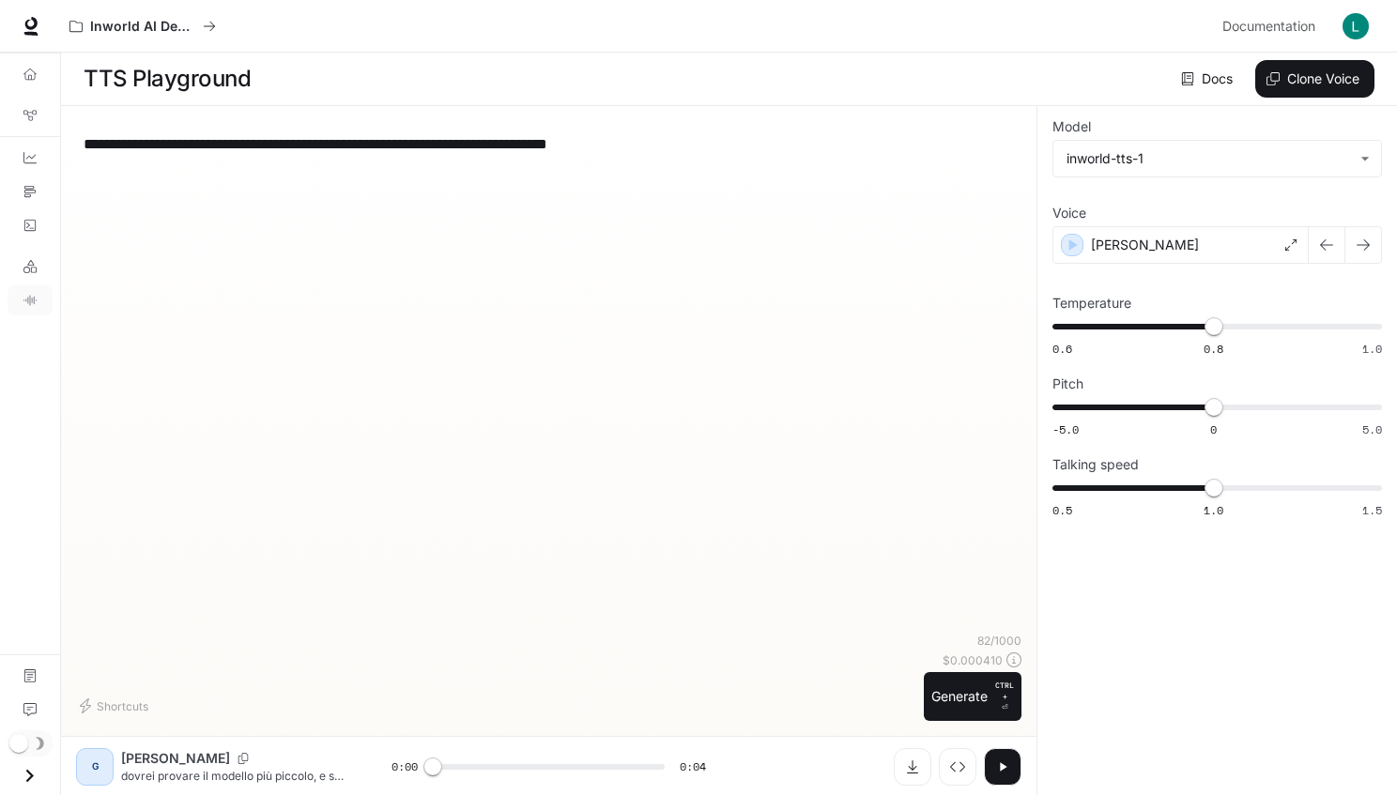
click at [1315, 79] on button "Clone Voice" at bounding box center [1315, 79] width 119 height 38
click at [30, 157] on link "Dashboards" at bounding box center [30, 158] width 45 height 30
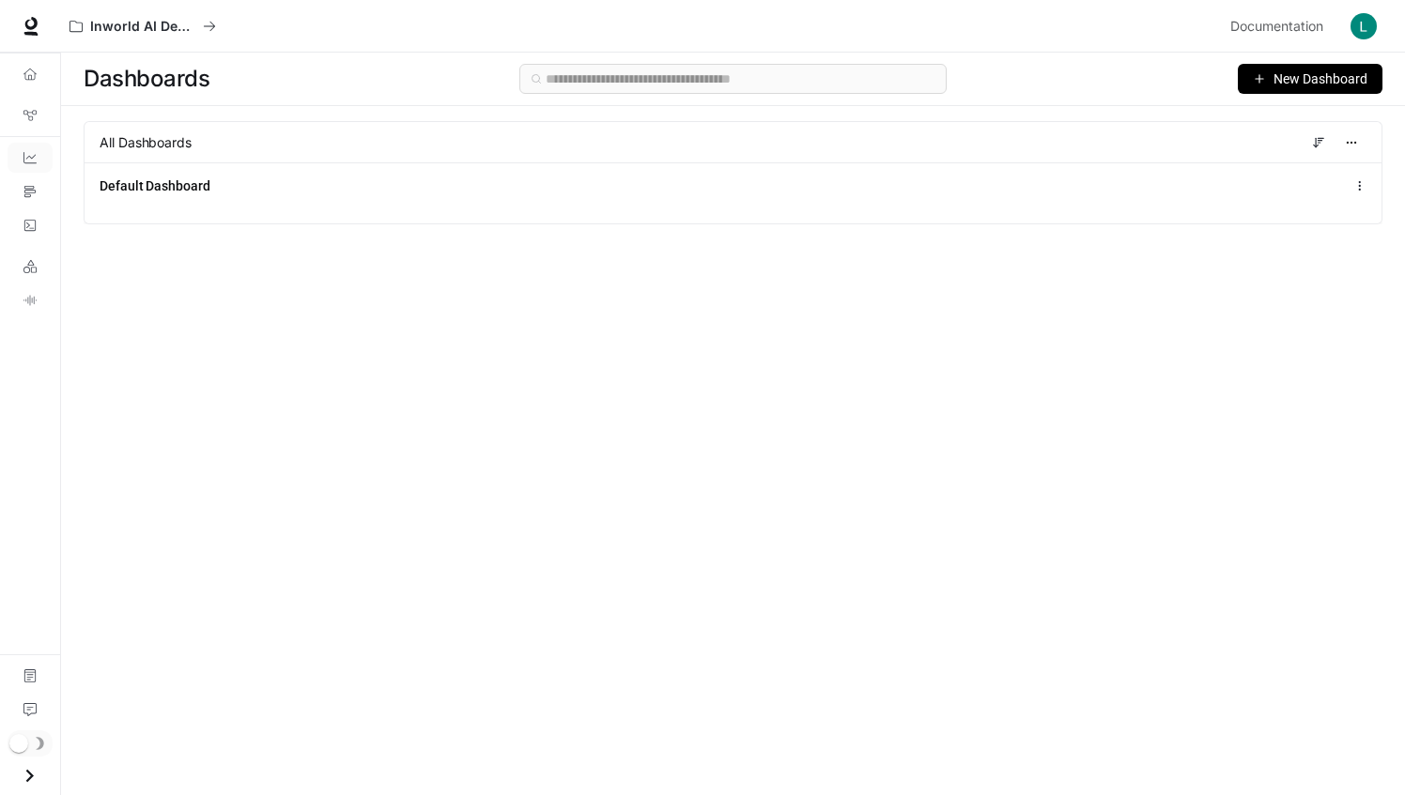
click at [30, 266] on link "LLM Playground" at bounding box center [30, 267] width 45 height 30
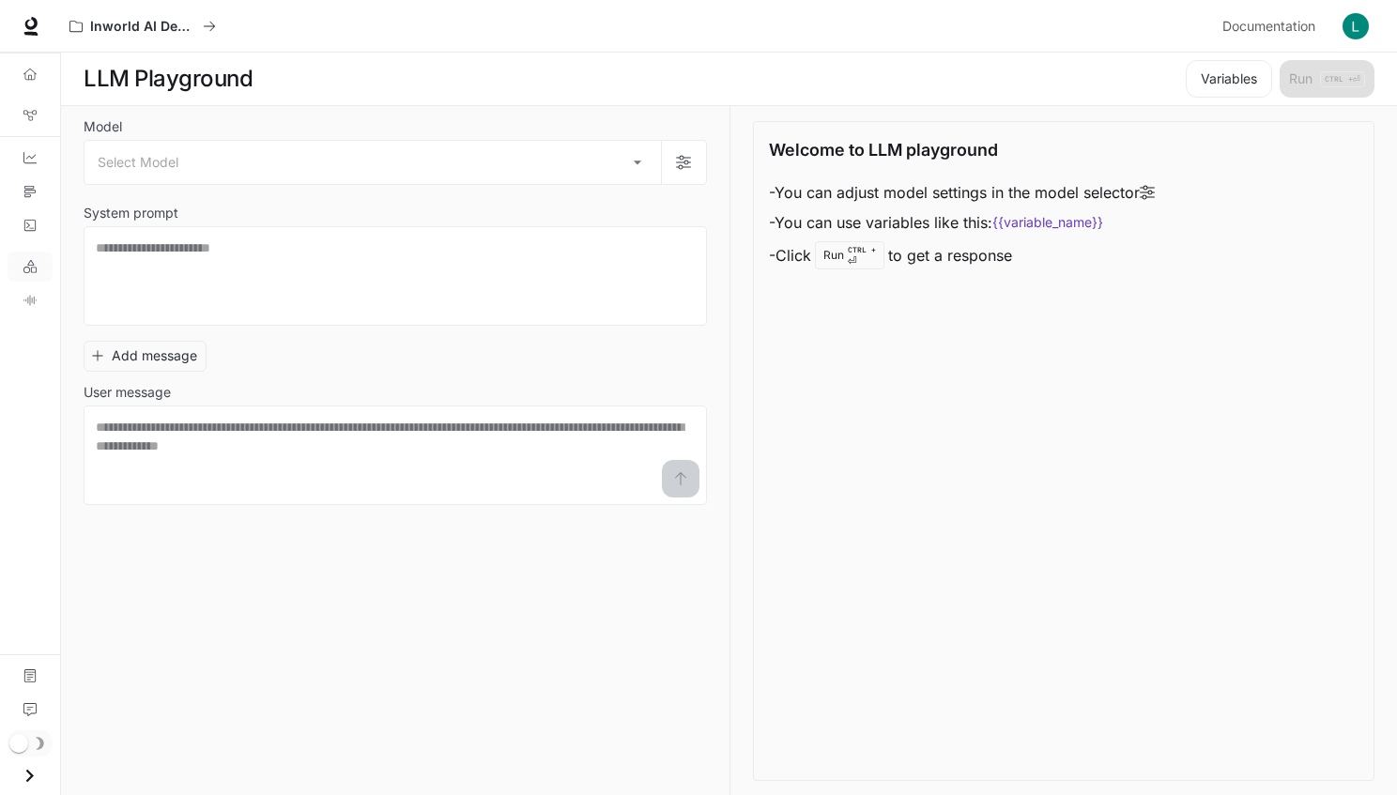
click at [373, 162] on div "Select Model" at bounding box center [373, 162] width 577 height 43
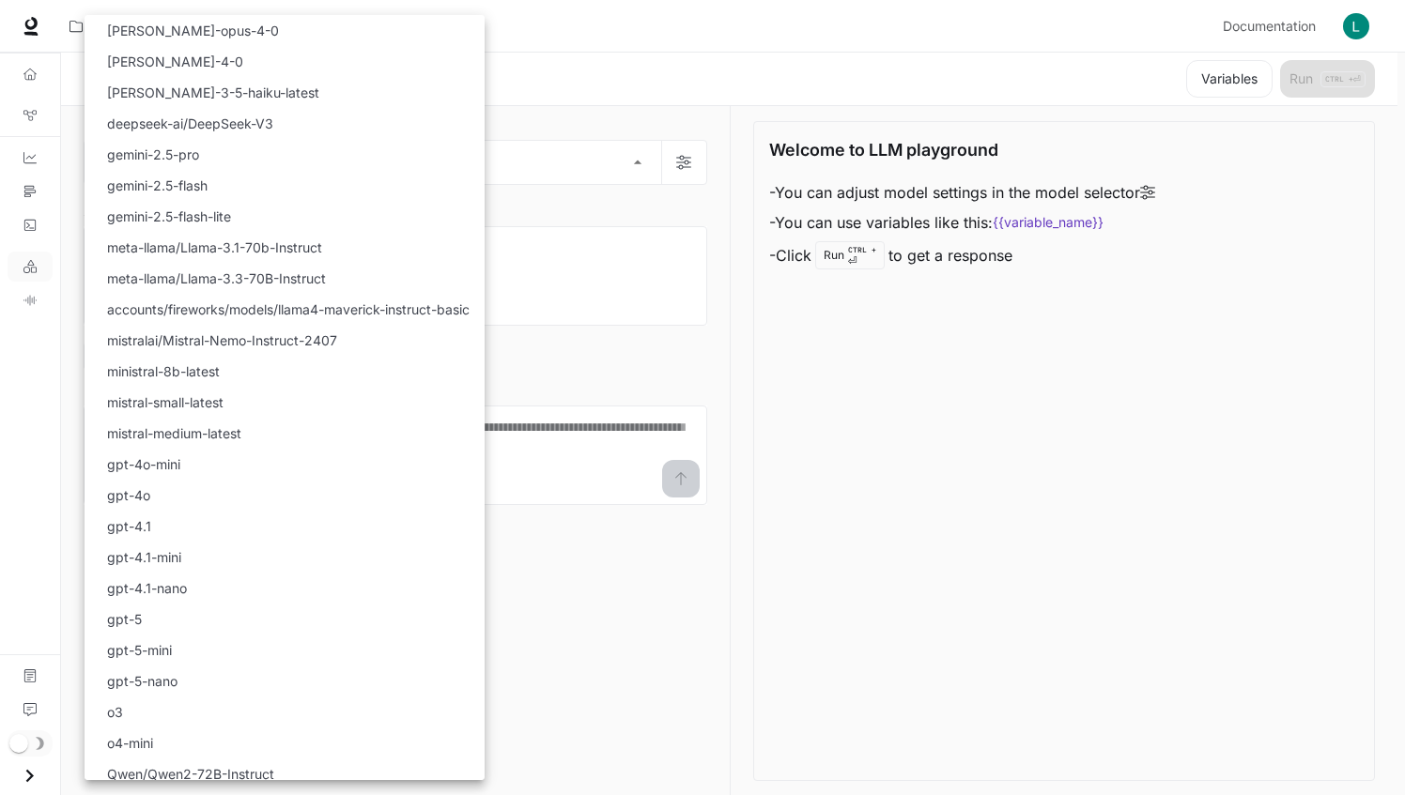
click at [161, 31] on p "[PERSON_NAME]-opus-4-0" at bounding box center [193, 31] width 172 height 20
type input "**********"
